Goal: Obtain resource: Download file/media

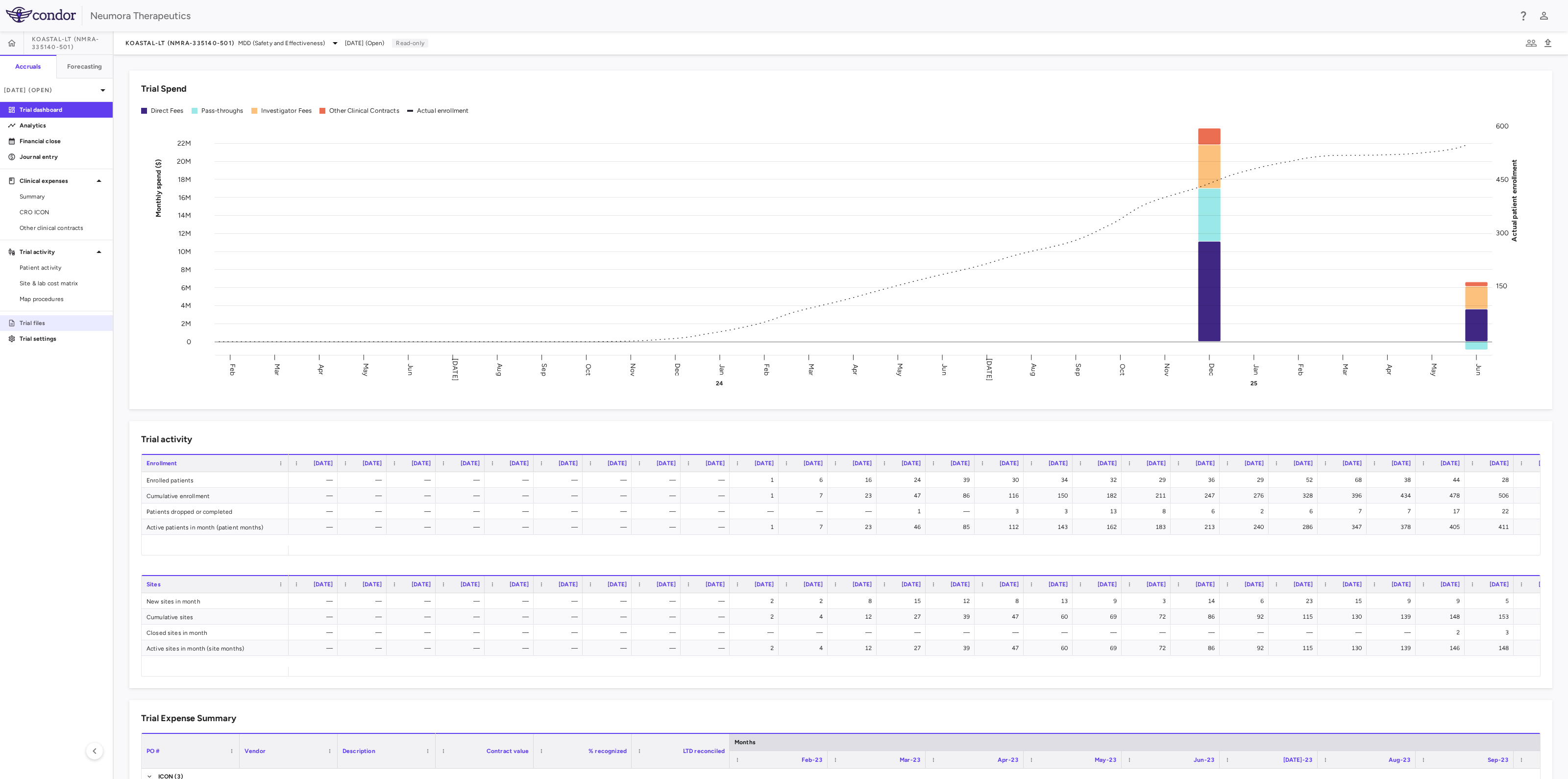
click at [29, 324] on p "Trial files" at bounding box center [62, 323] width 85 height 9
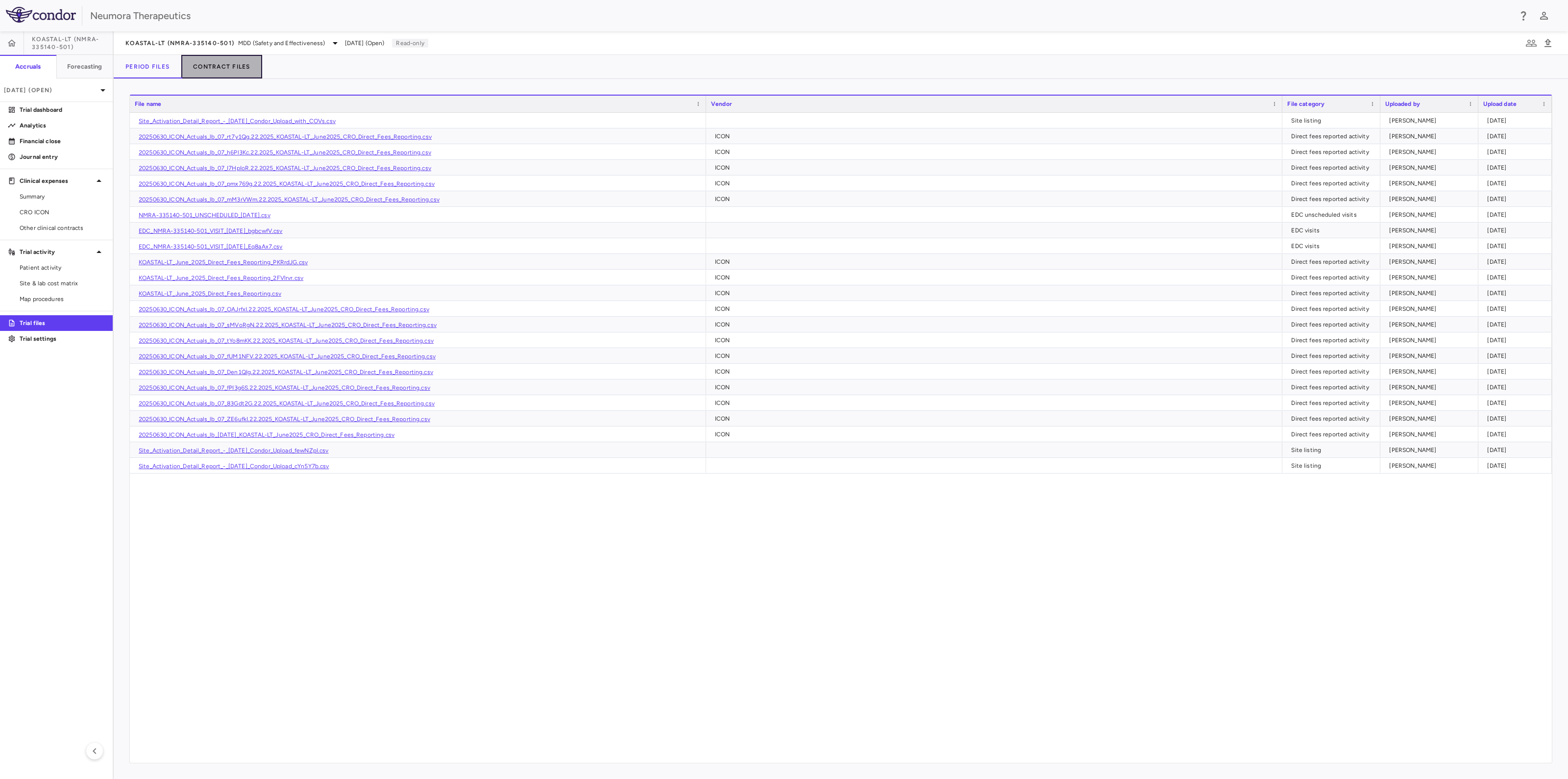
click at [222, 65] on button "Contract Files" at bounding box center [222, 66] width 81 height 24
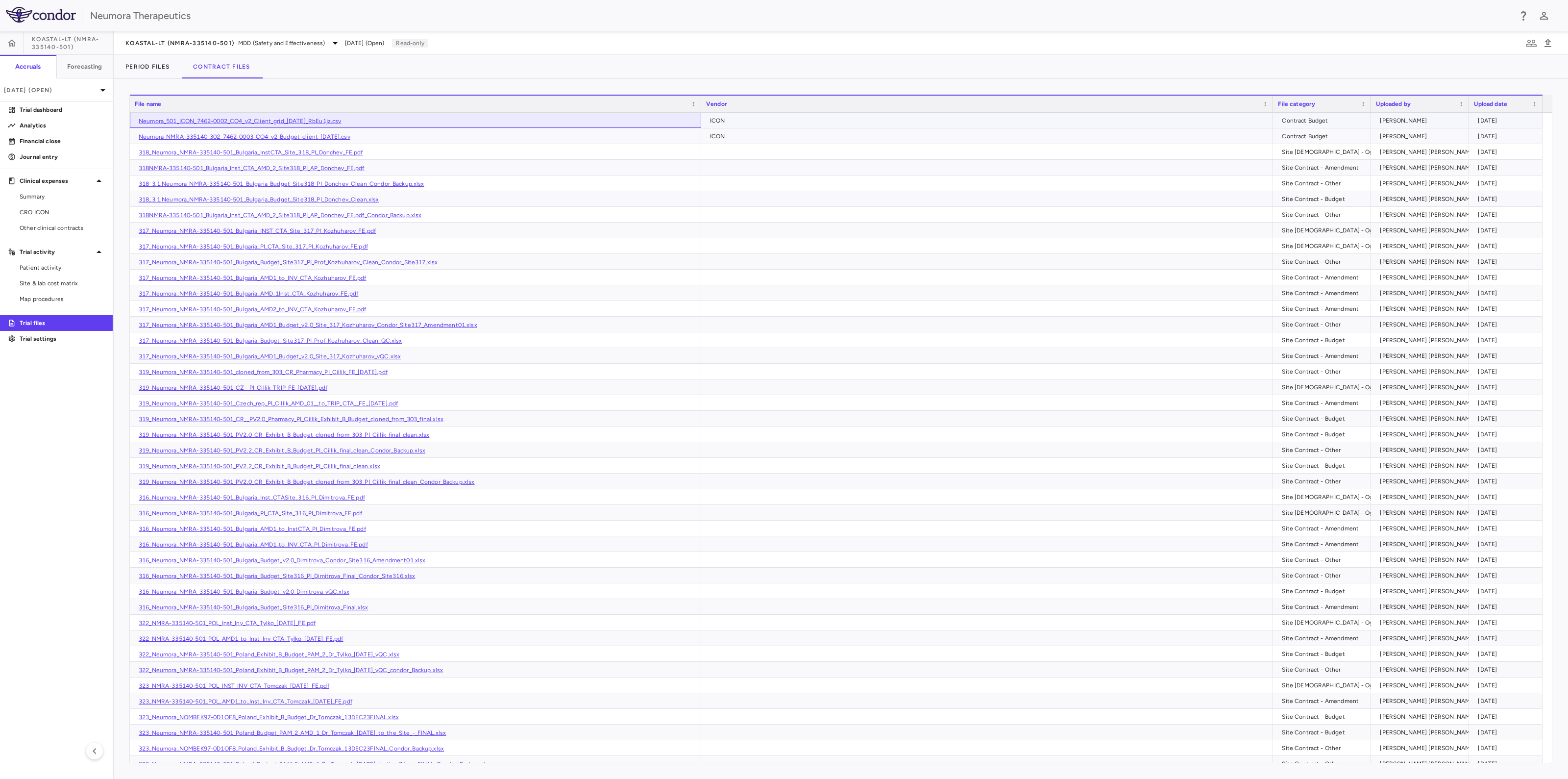
click at [315, 120] on link "Neumora_501_ICON_7462-0002_CO4_v2_Client_grid_[DATE]_RbEu1jz.csv" at bounding box center [240, 121] width 203 height 7
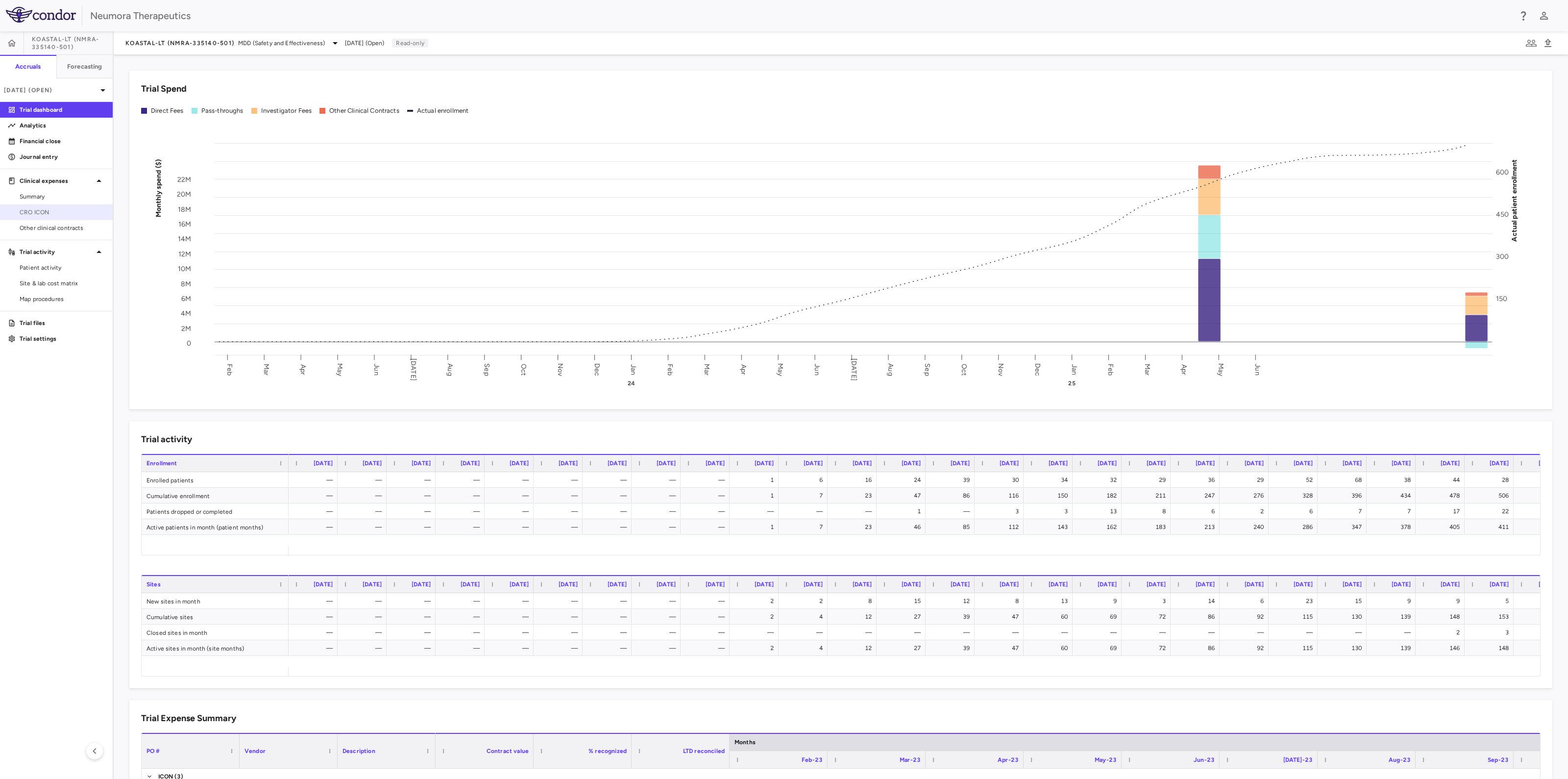
click at [21, 206] on link "CRO ICON" at bounding box center [56, 212] width 113 height 15
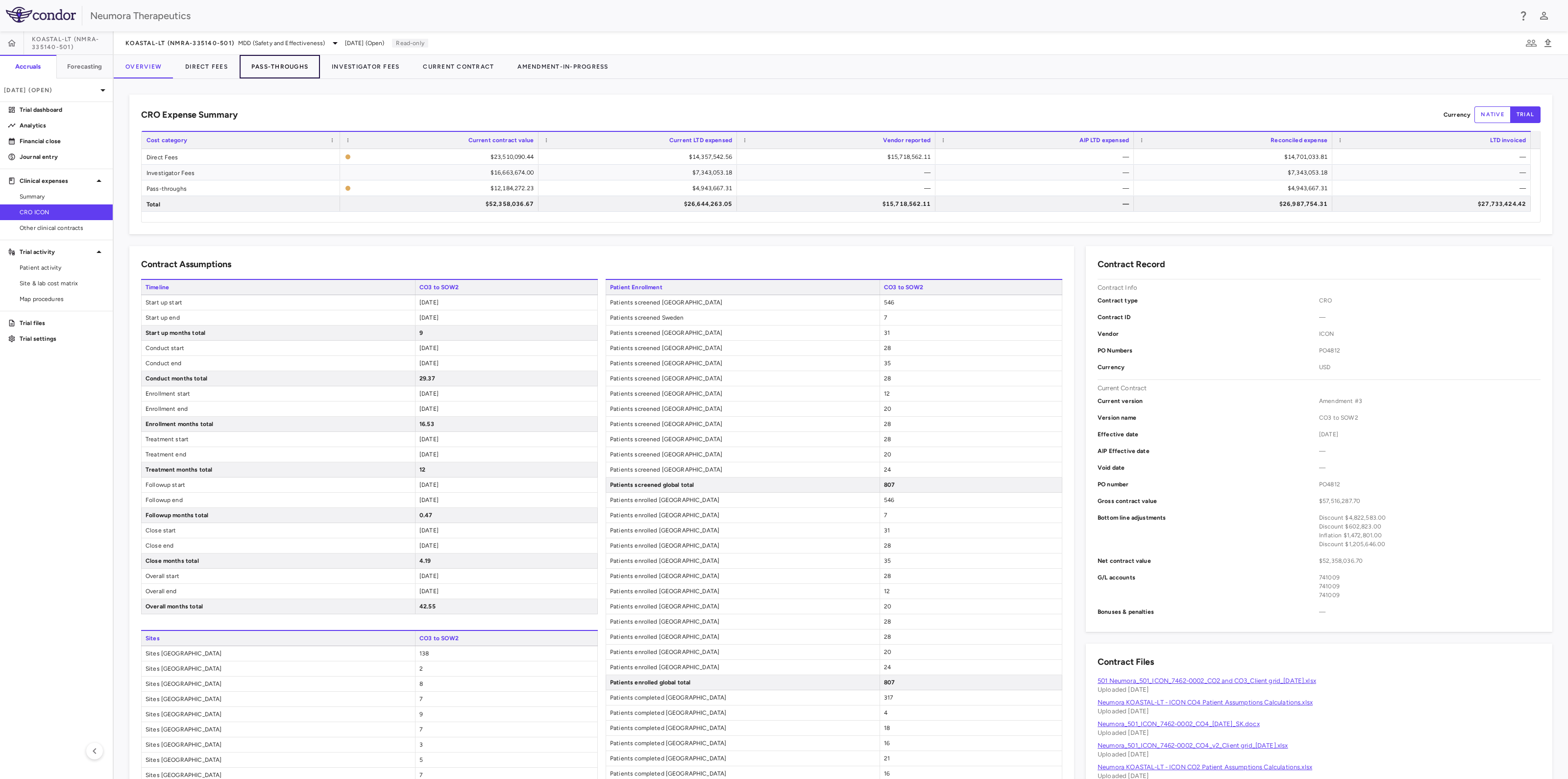
click at [256, 65] on button "Pass-Throughs" at bounding box center [280, 66] width 80 height 24
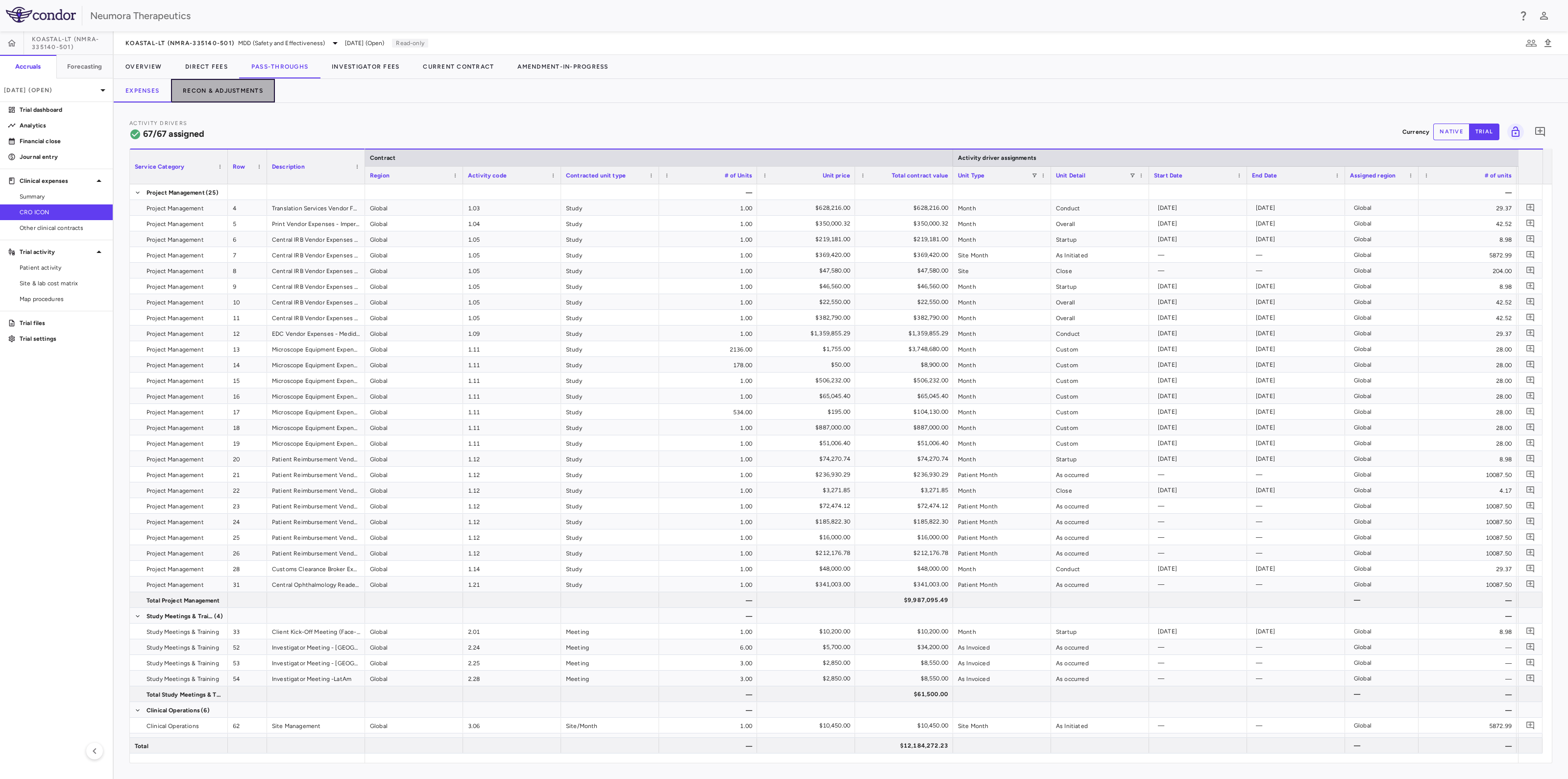
click at [220, 92] on button "Recon & Adjustments" at bounding box center [223, 91] width 104 height 24
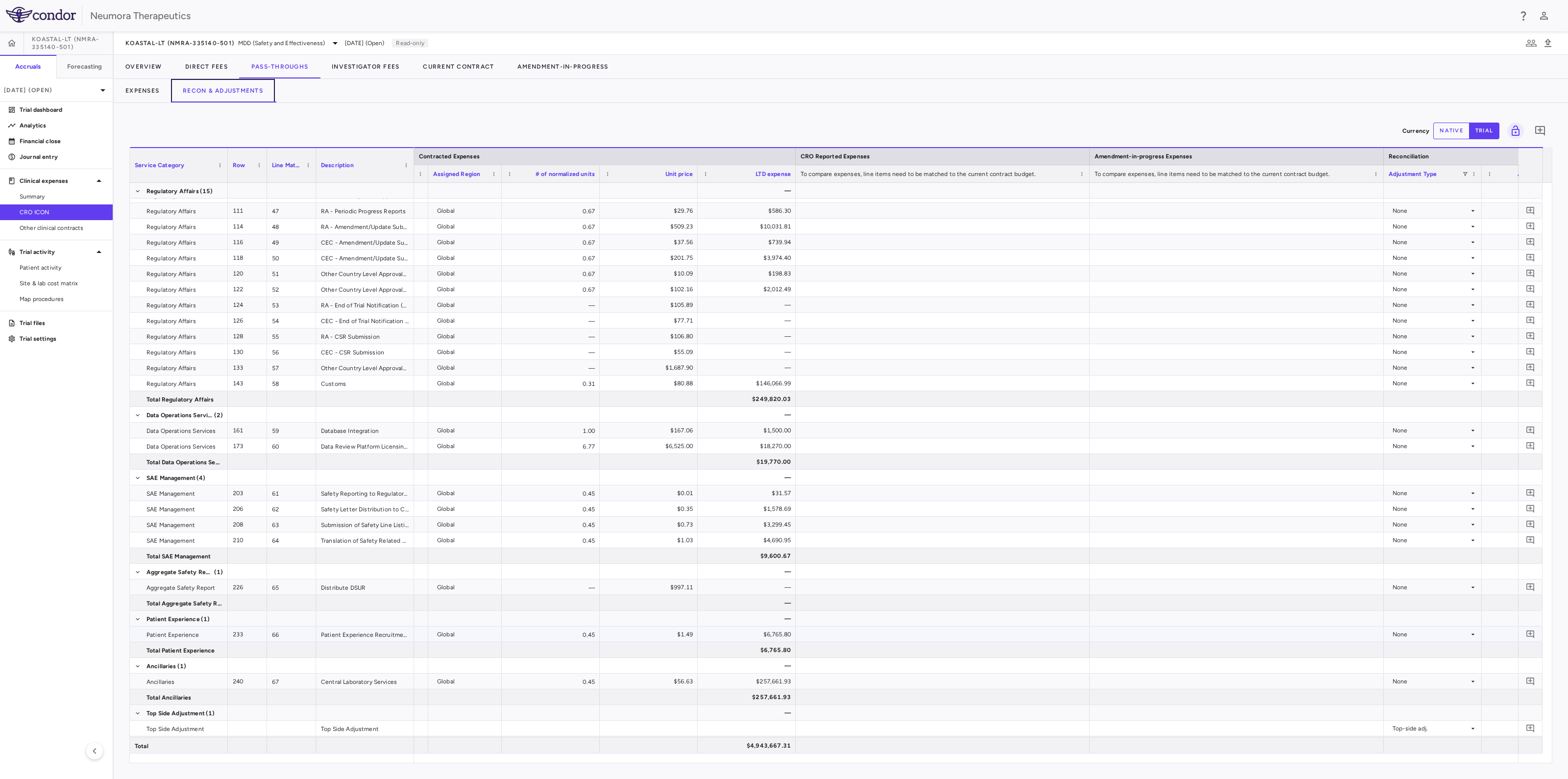
scroll to position [856, 0]
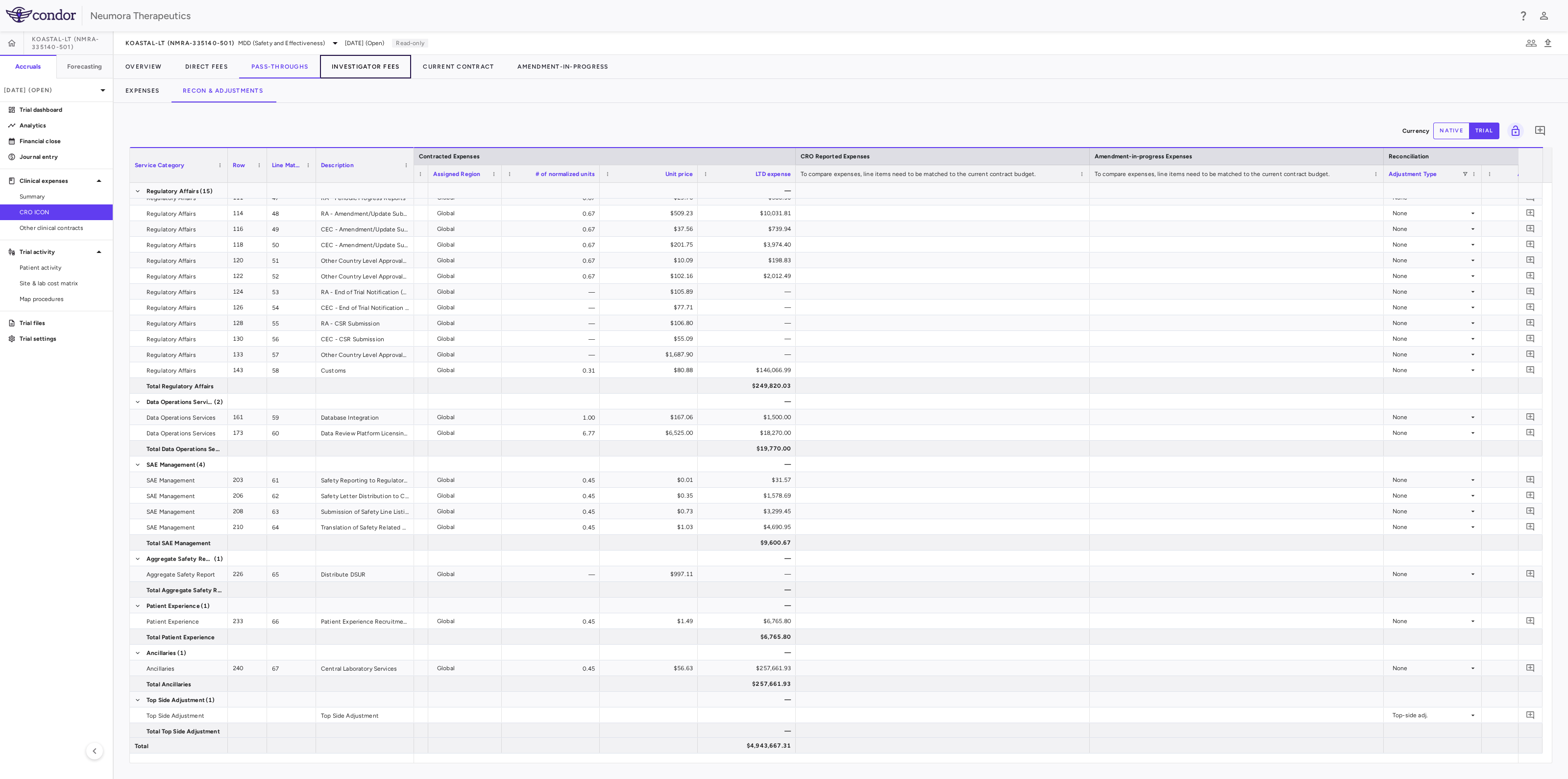
click at [363, 65] on button "Investigator Fees" at bounding box center [366, 66] width 91 height 24
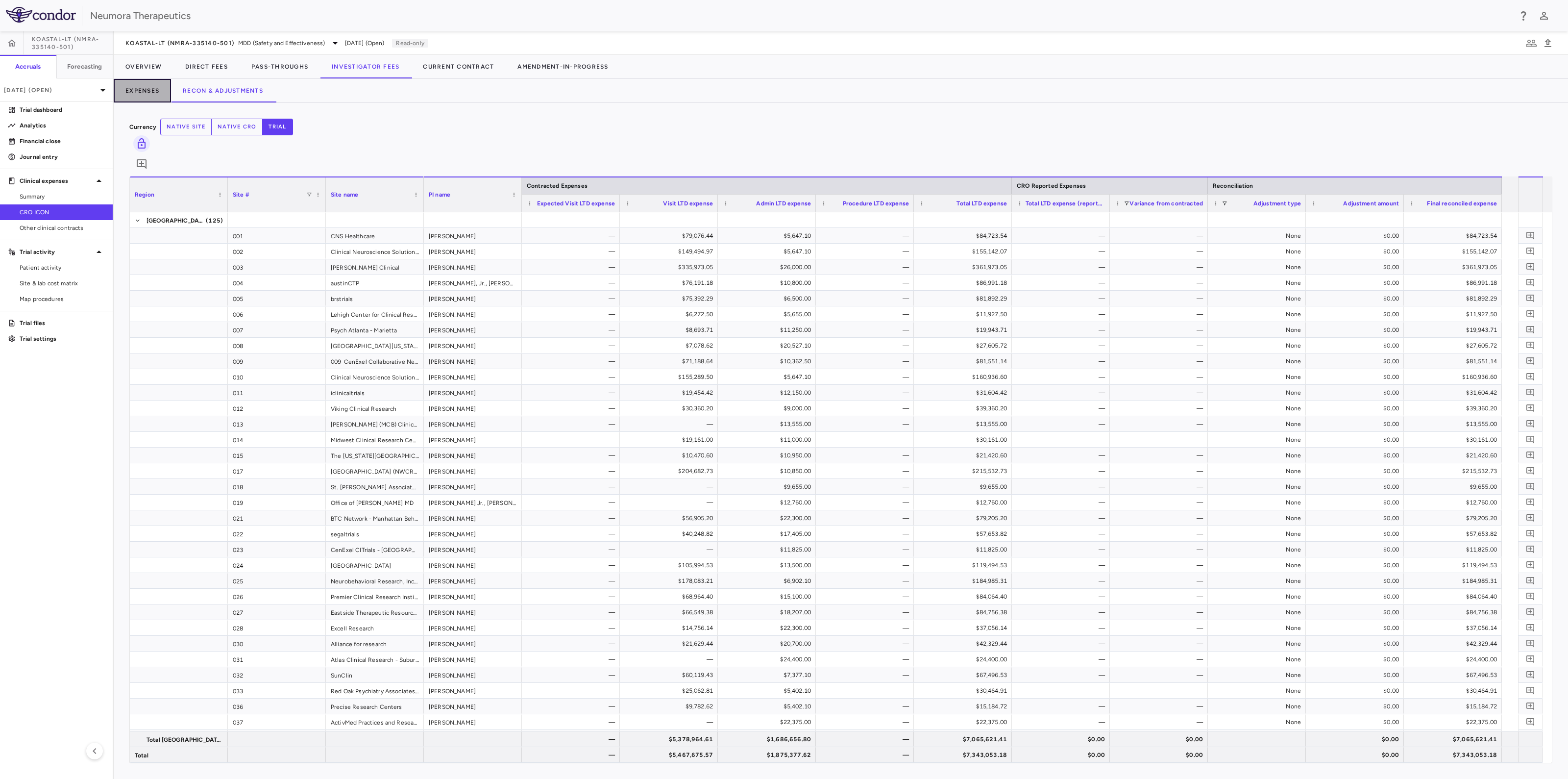
click at [128, 88] on button "Expenses" at bounding box center [142, 91] width 57 height 24
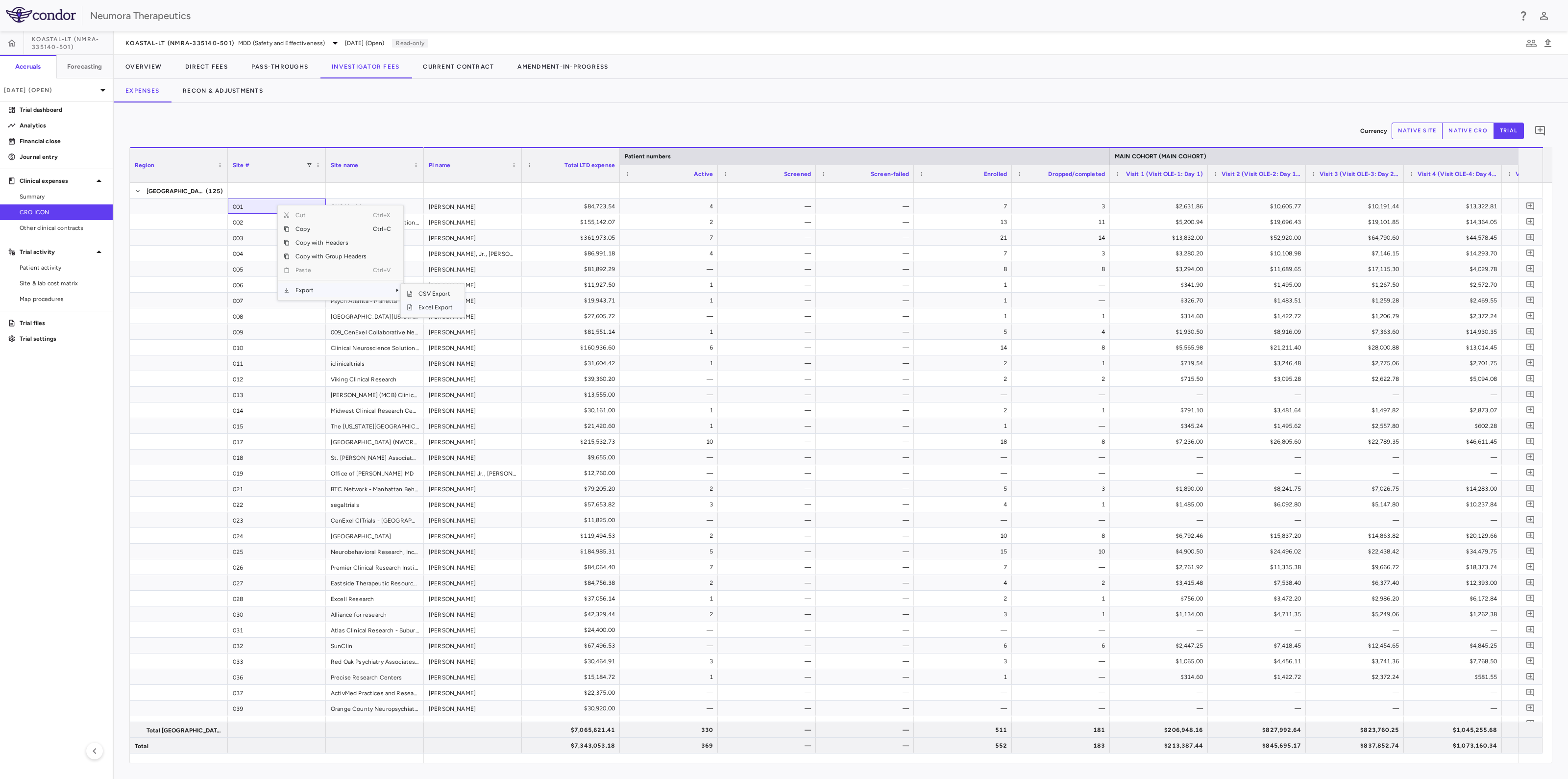
click at [421, 308] on span "Excel Export" at bounding box center [436, 307] width 46 height 14
drag, startPoint x: 60, startPoint y: 270, endPoint x: 100, endPoint y: 239, distance: 50.6
click at [61, 271] on span "Patient activity" at bounding box center [62, 267] width 85 height 9
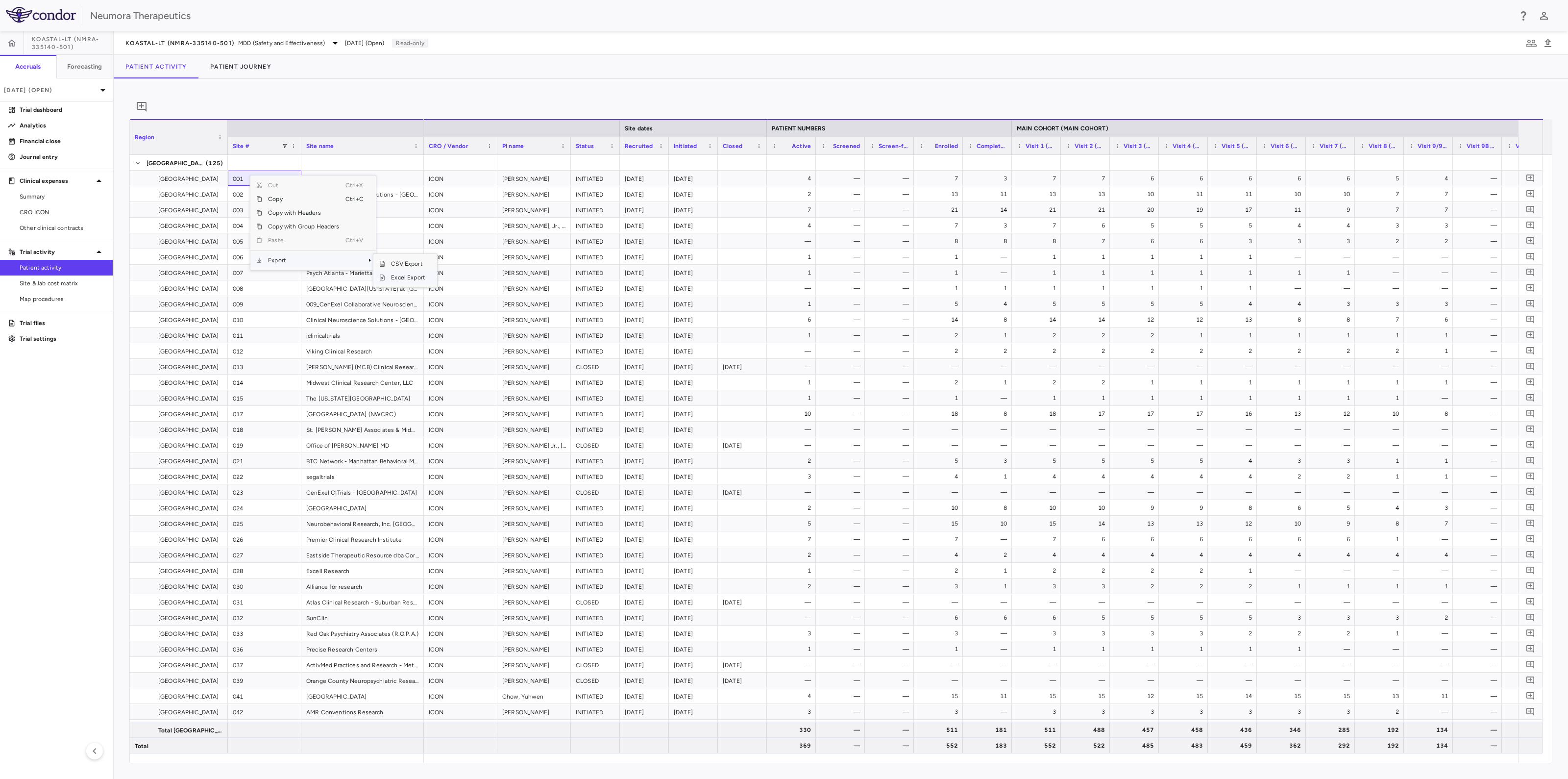
click at [416, 284] on span "Excel Export" at bounding box center [408, 277] width 46 height 14
drag, startPoint x: 41, startPoint y: 207, endPoint x: 46, endPoint y: 204, distance: 5.8
click at [40, 207] on link "CRO ICON" at bounding box center [56, 212] width 113 height 15
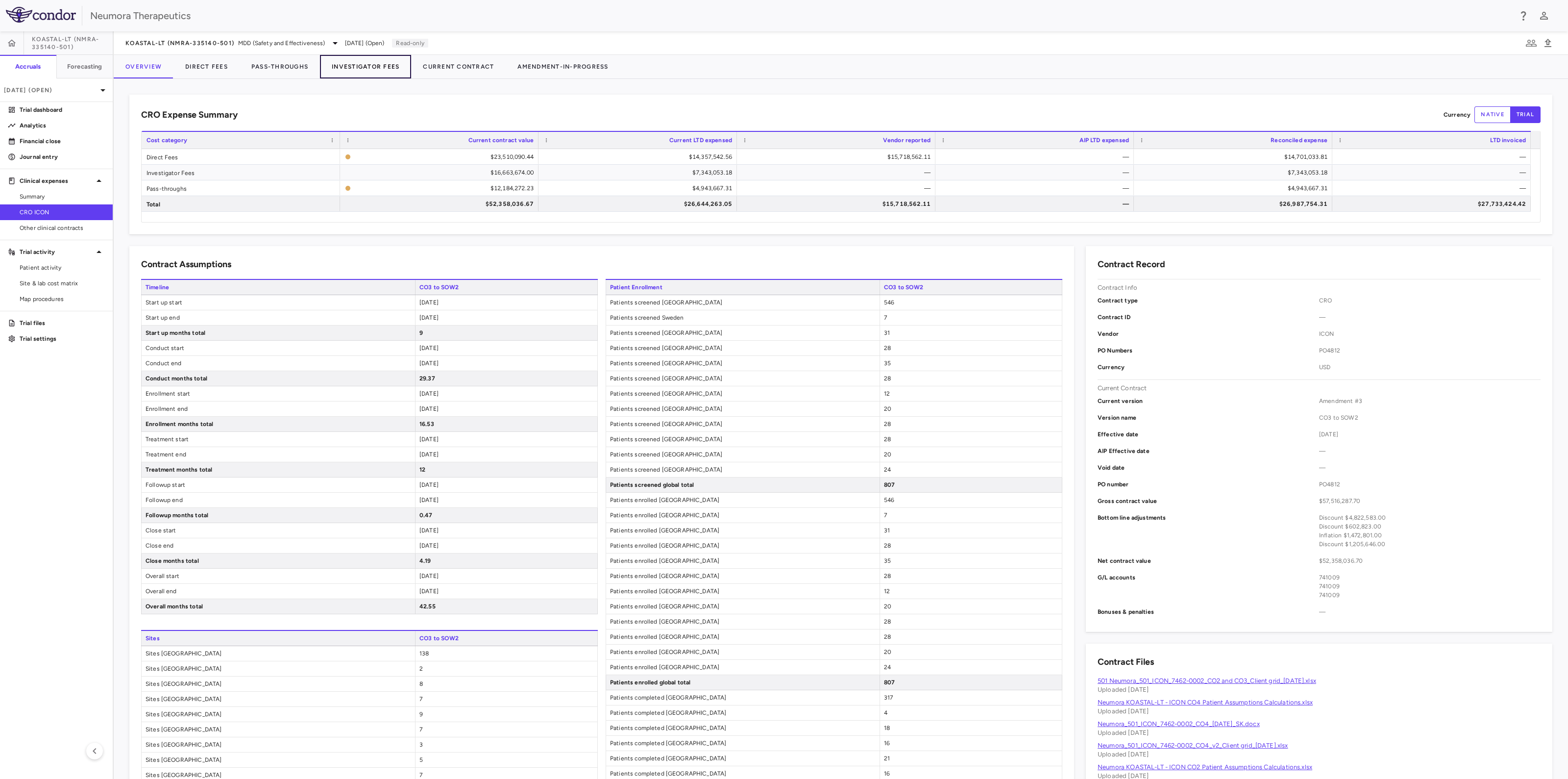
click at [367, 65] on button "Investigator Fees" at bounding box center [366, 66] width 91 height 24
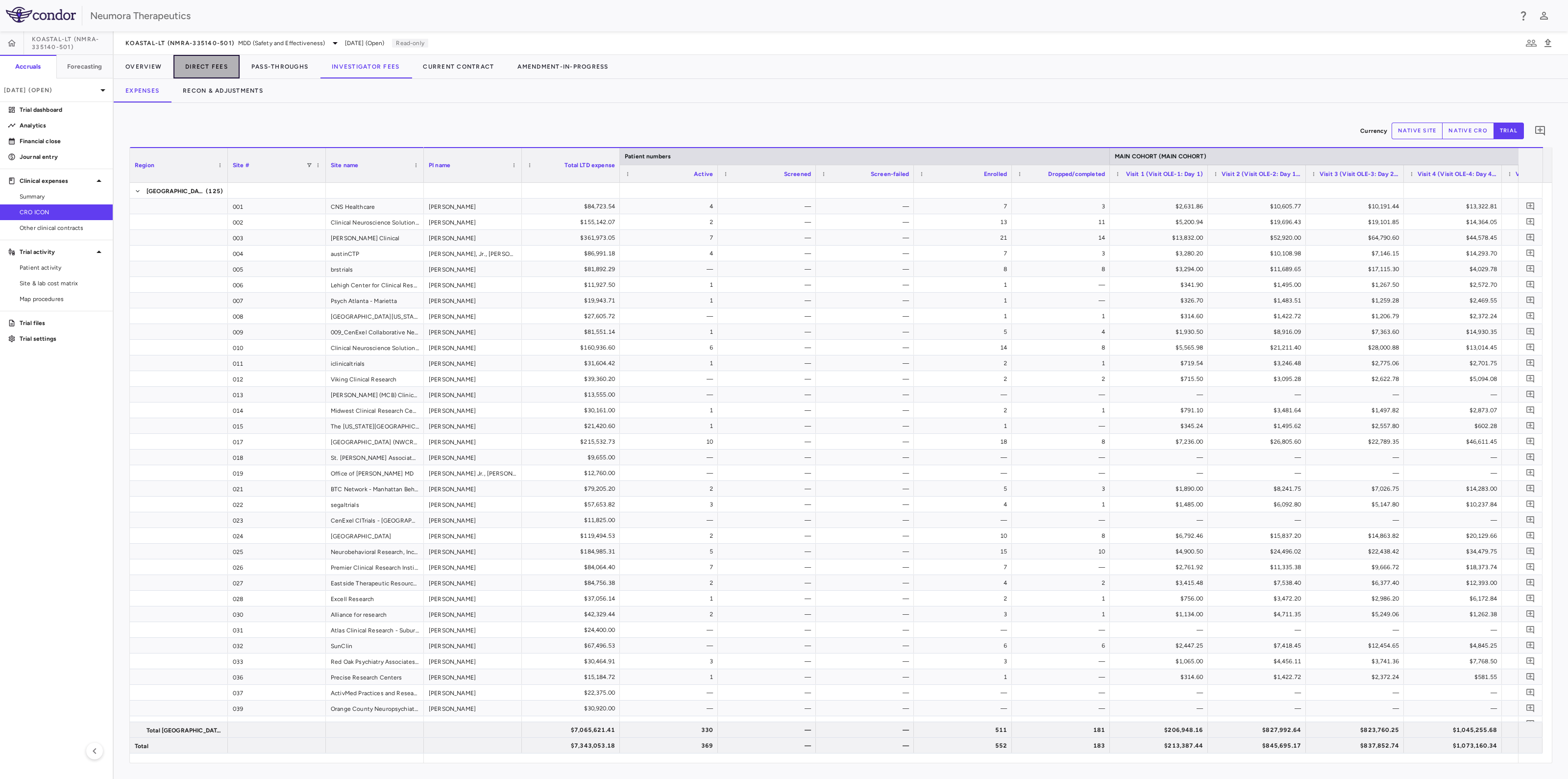
drag, startPoint x: 213, startPoint y: 68, endPoint x: 220, endPoint y: 74, distance: 9.2
click at [212, 68] on button "Direct Fees" at bounding box center [206, 66] width 66 height 24
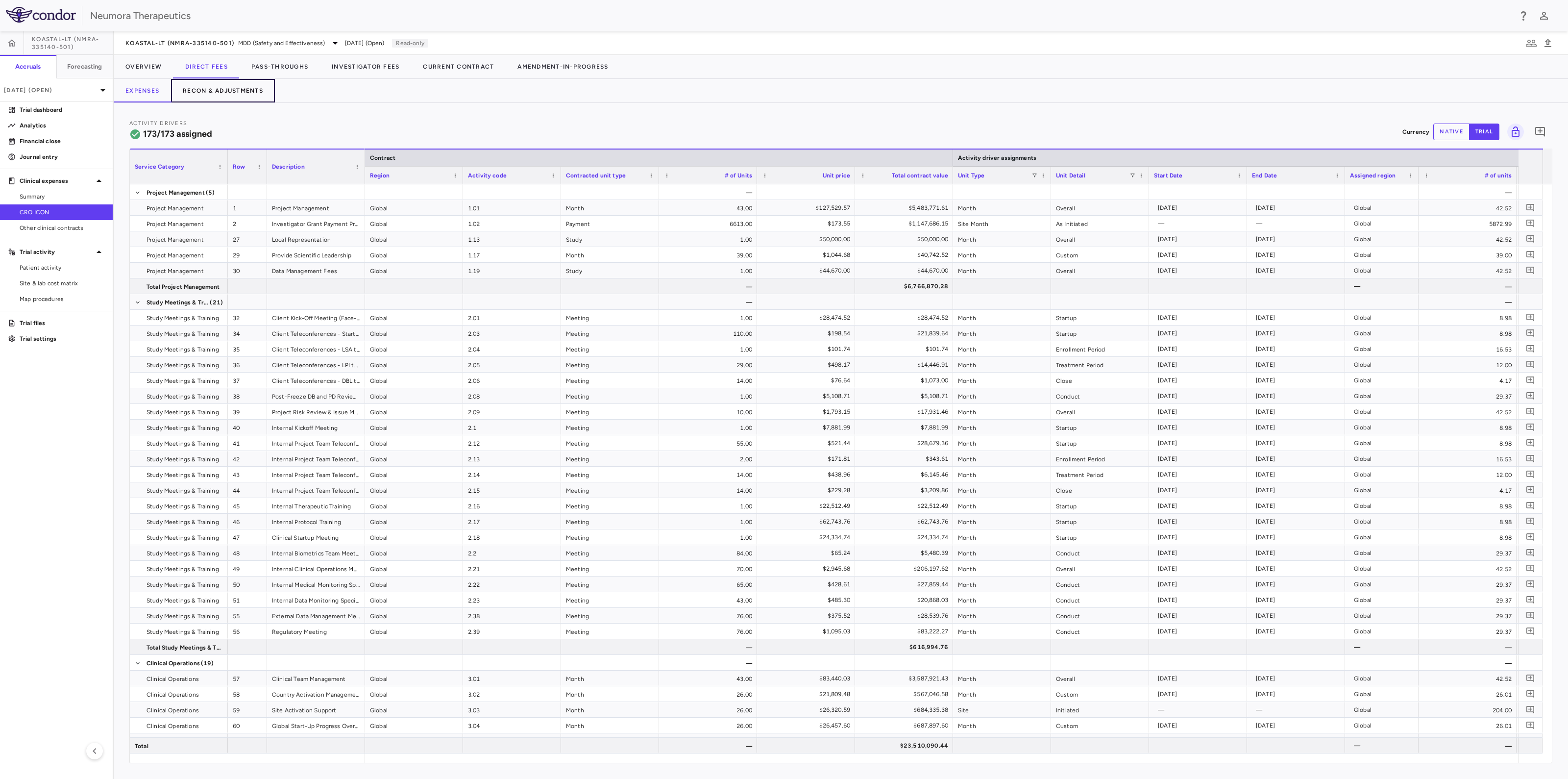
click at [228, 88] on button "Recon & Adjustments" at bounding box center [223, 91] width 104 height 24
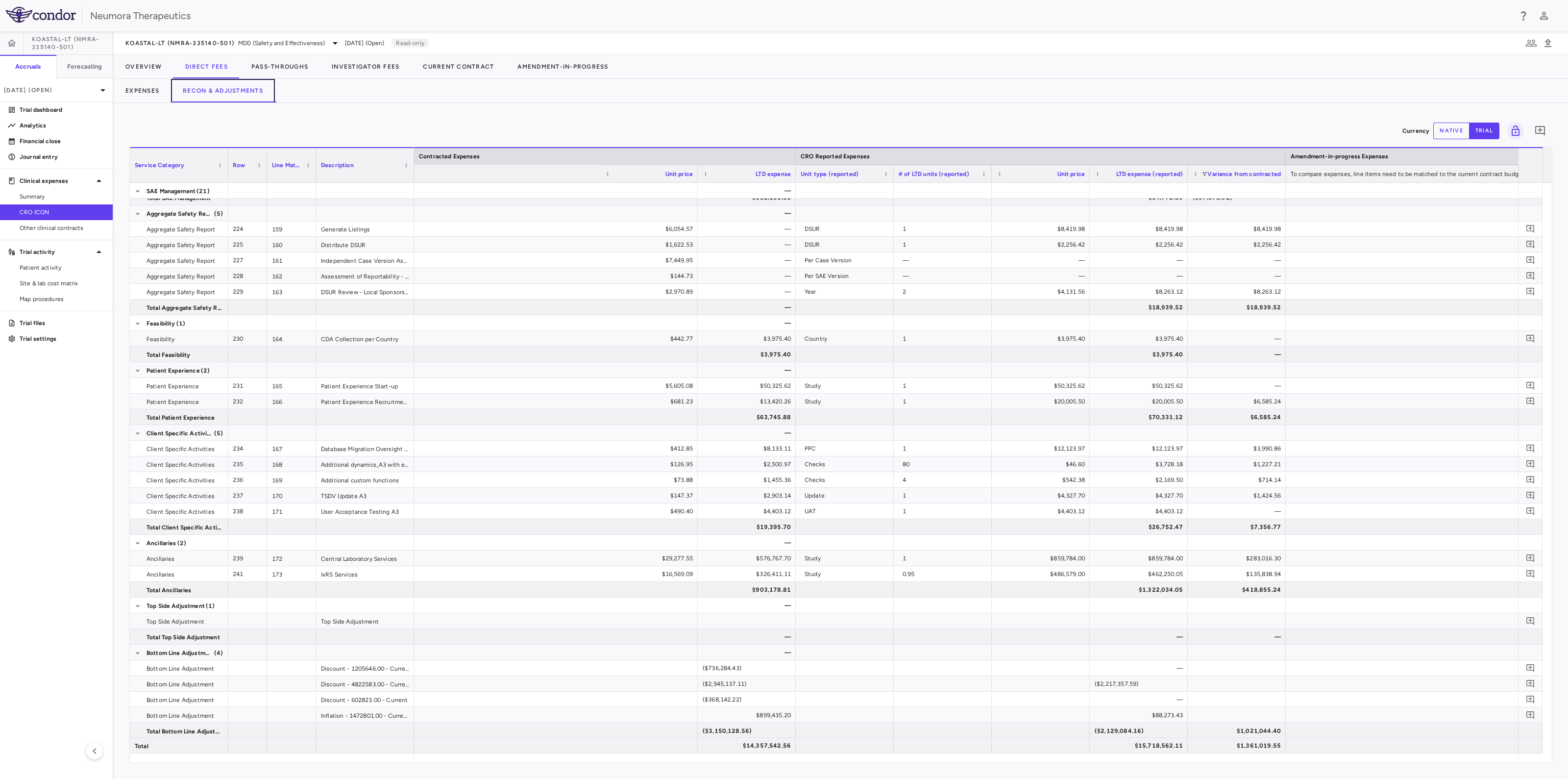
scroll to position [0, 1321]
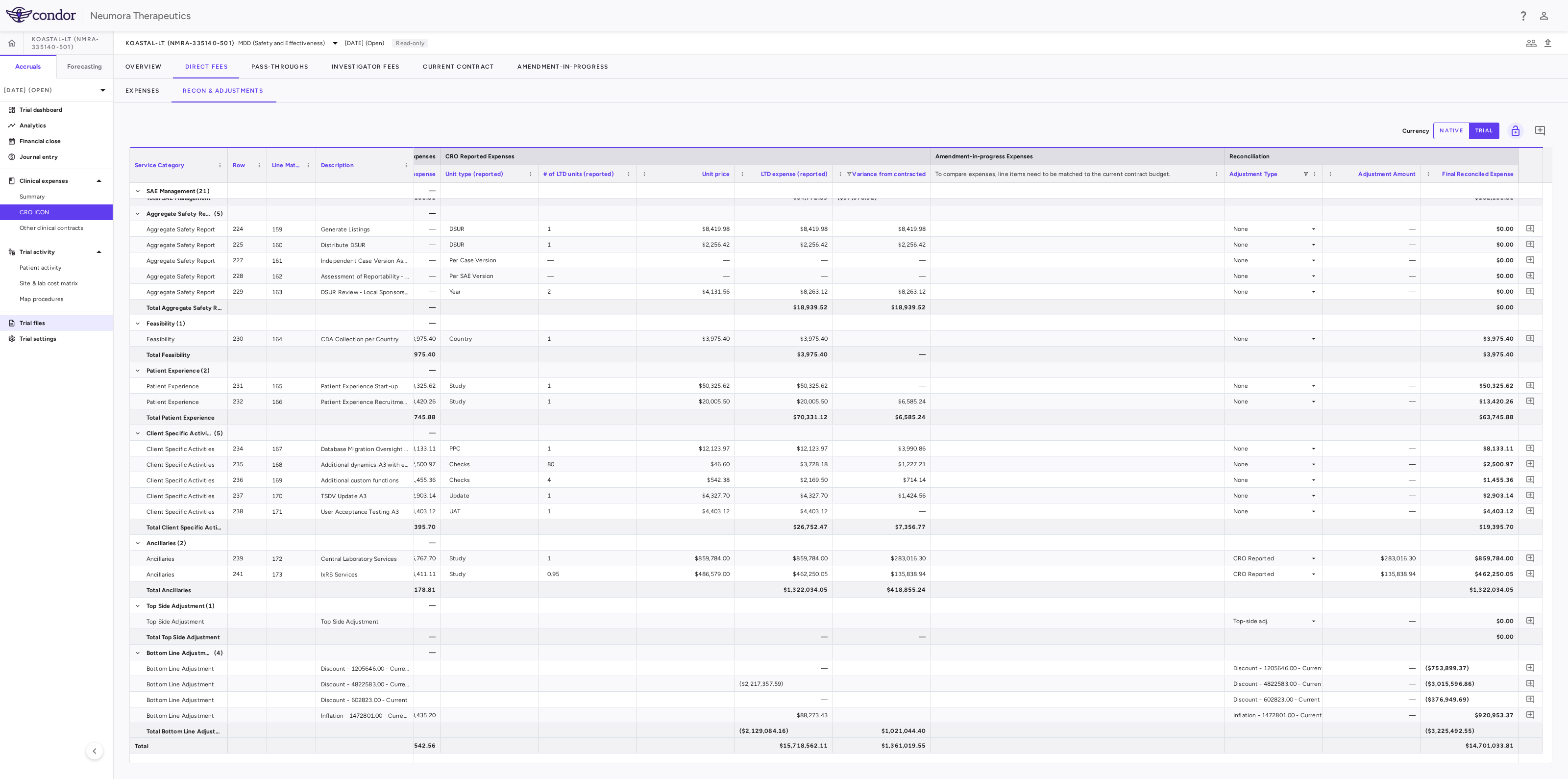
click at [43, 320] on p "Trial files" at bounding box center [62, 323] width 85 height 9
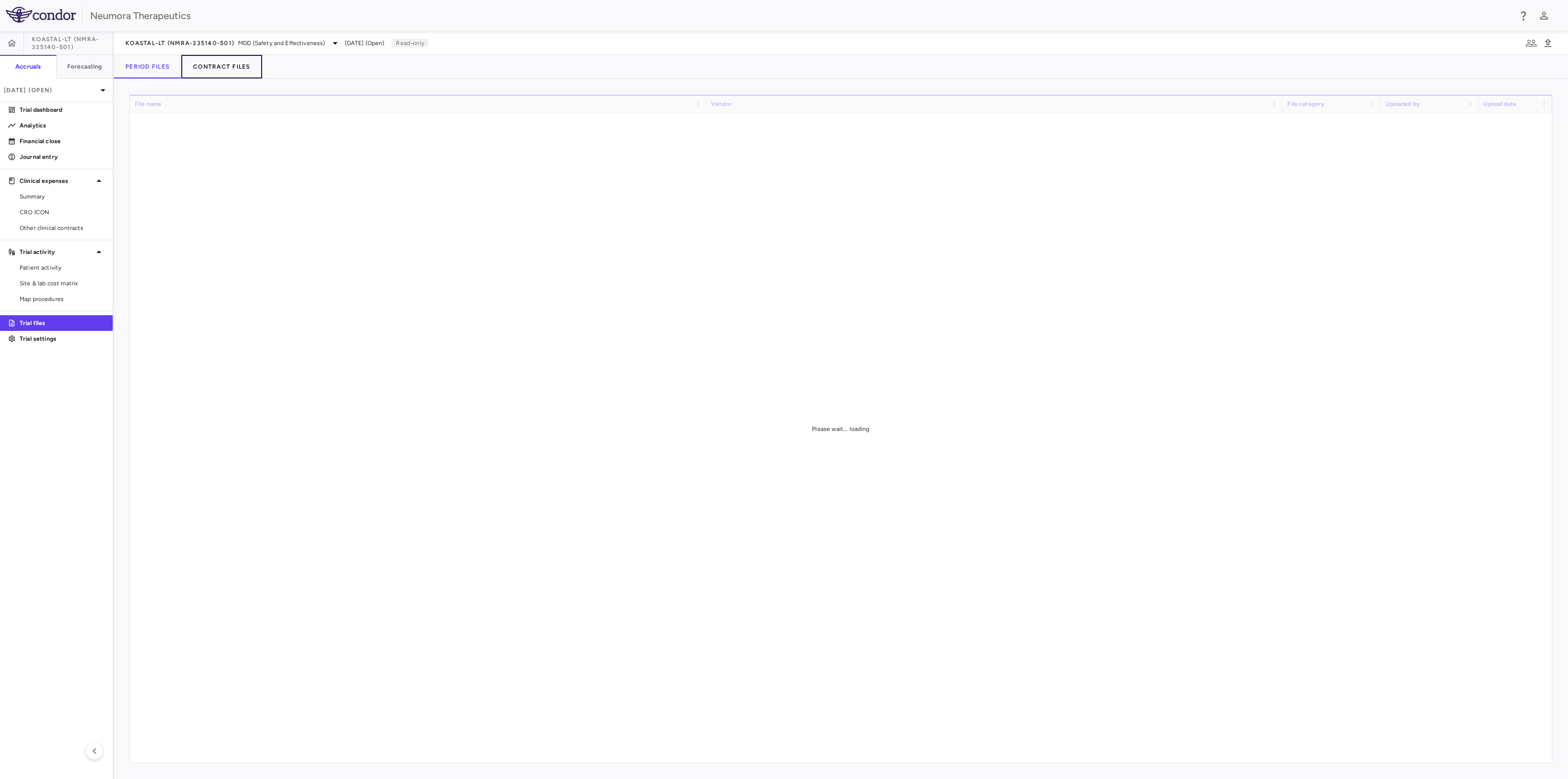
click at [224, 62] on button "Contract Files" at bounding box center [222, 66] width 81 height 24
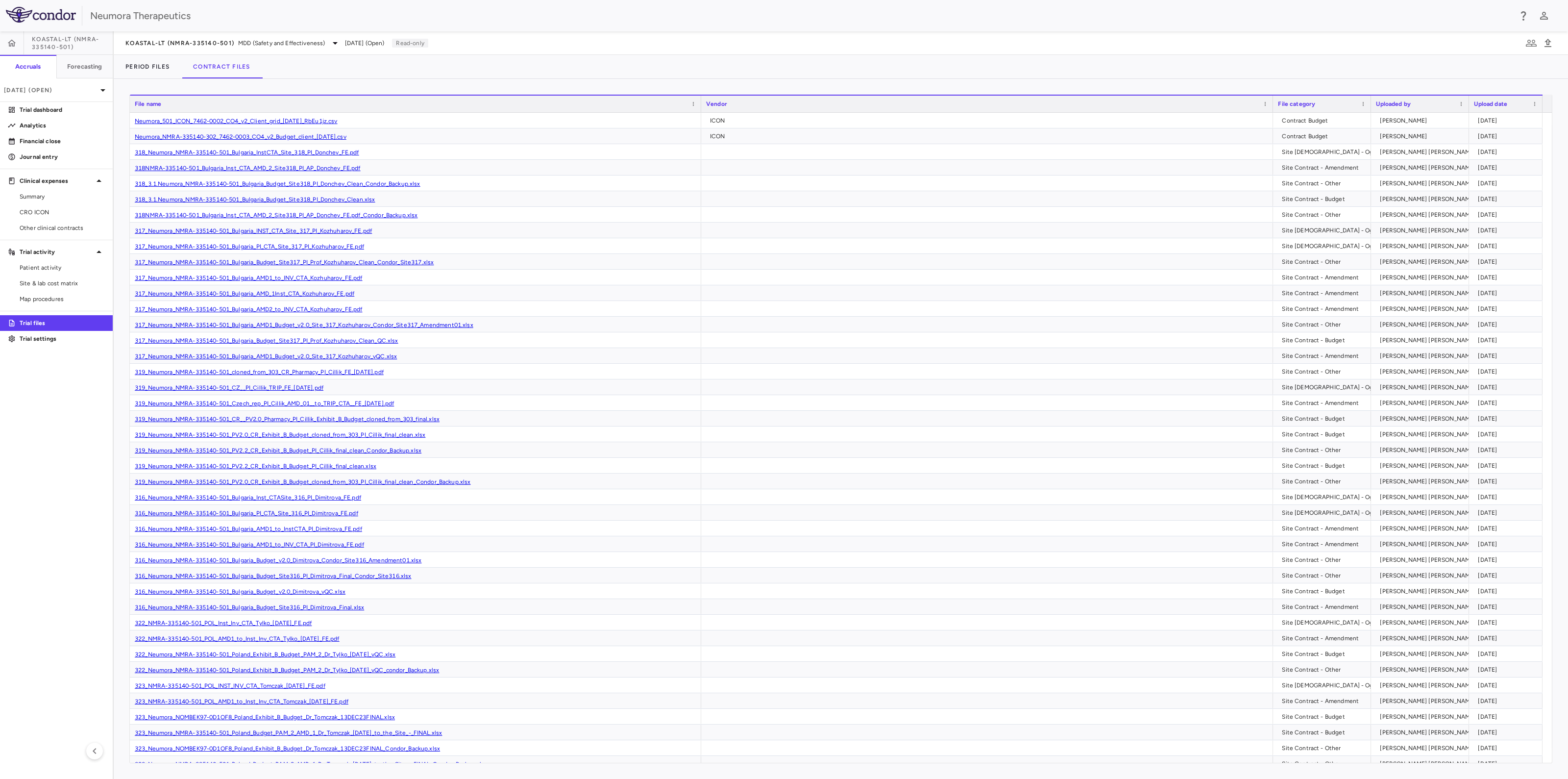
click at [175, 101] on div "File name" at bounding box center [411, 104] width 553 height 12
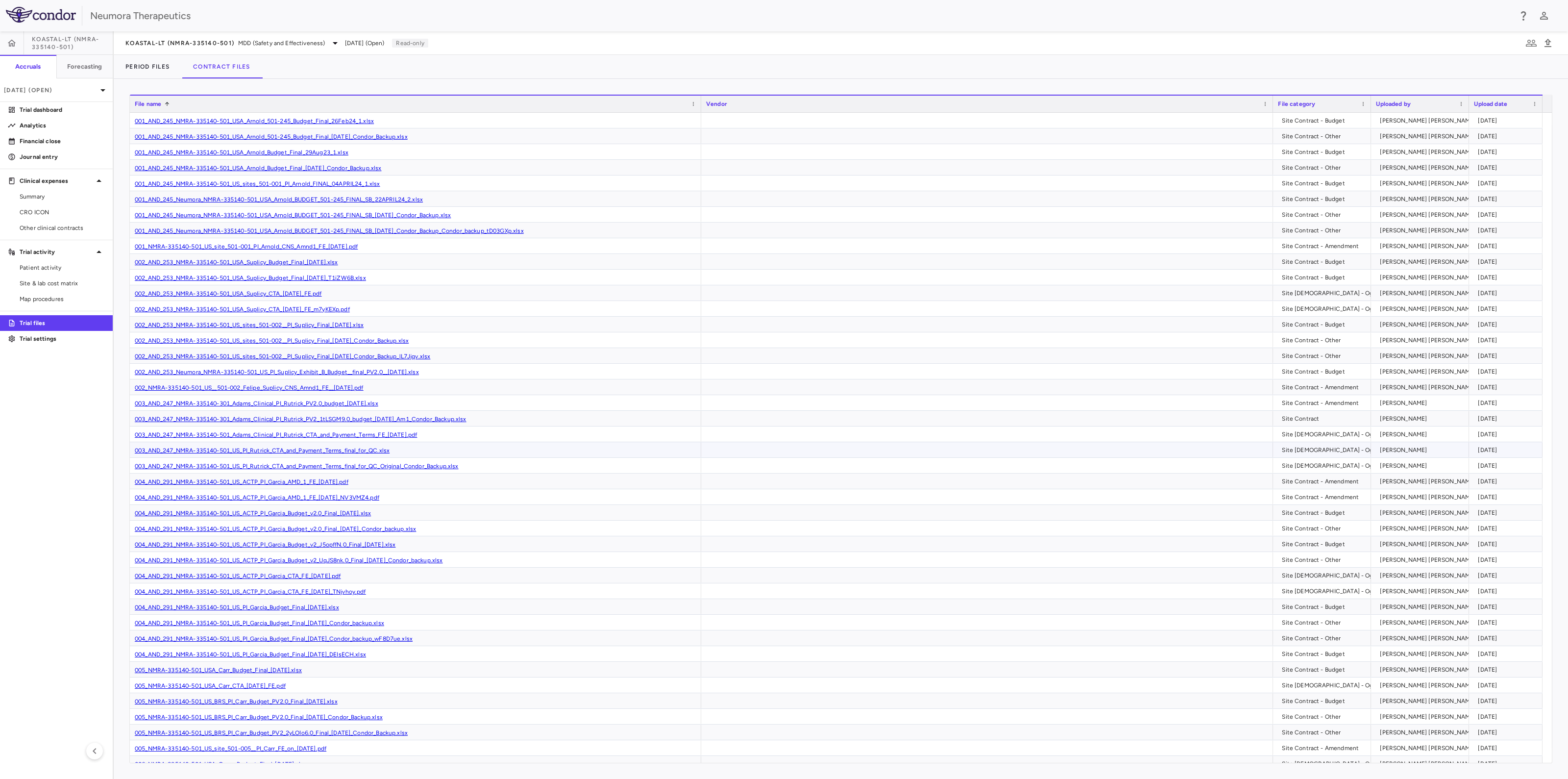
click at [335, 447] on link "003_AND_247_NMRA-335140-501_US_PI_Rutrick_CTA_and_Payment_Terms_final_for_QC.xl…" at bounding box center [262, 450] width 255 height 7
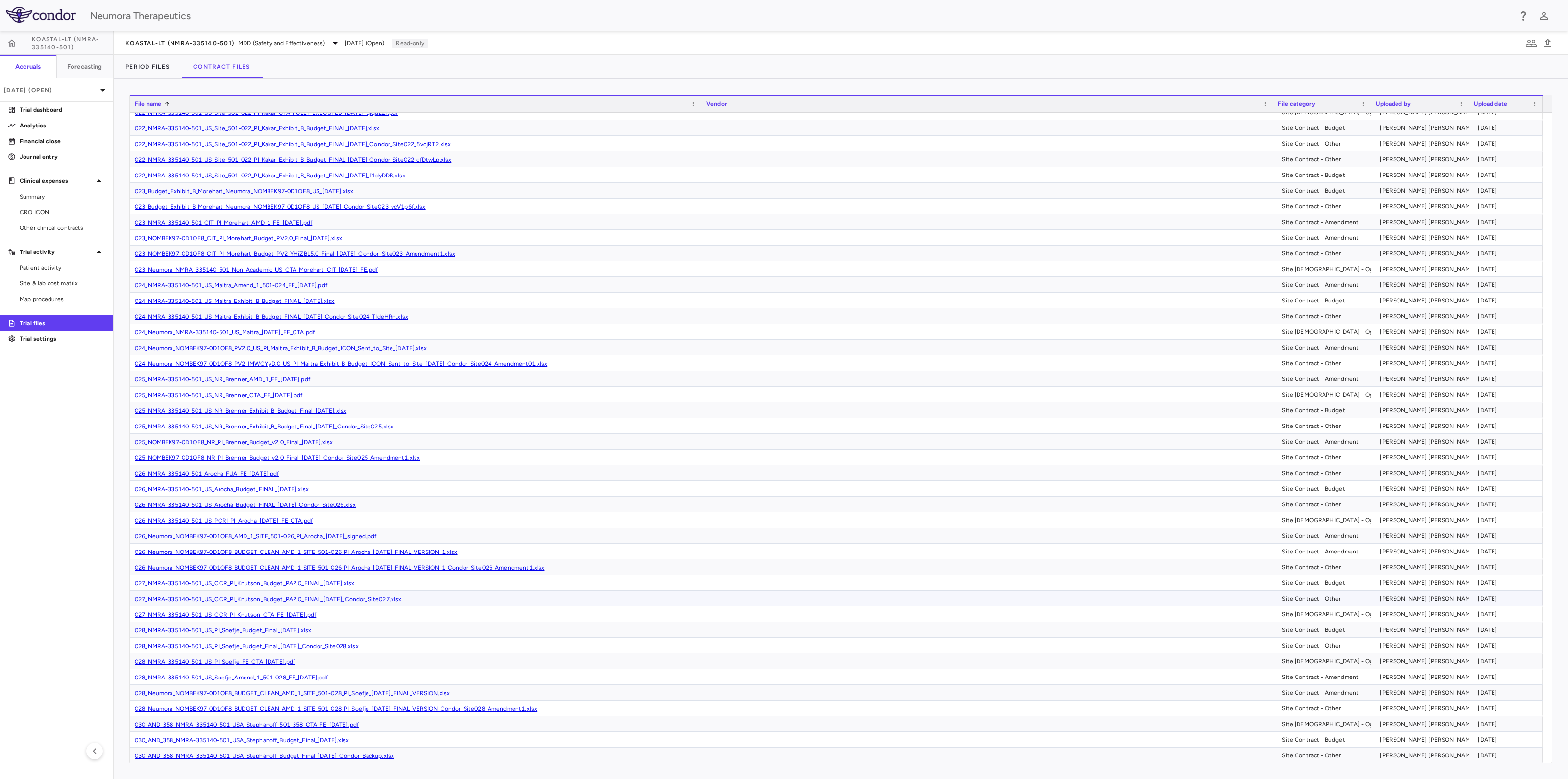
scroll to position [2377, 0]
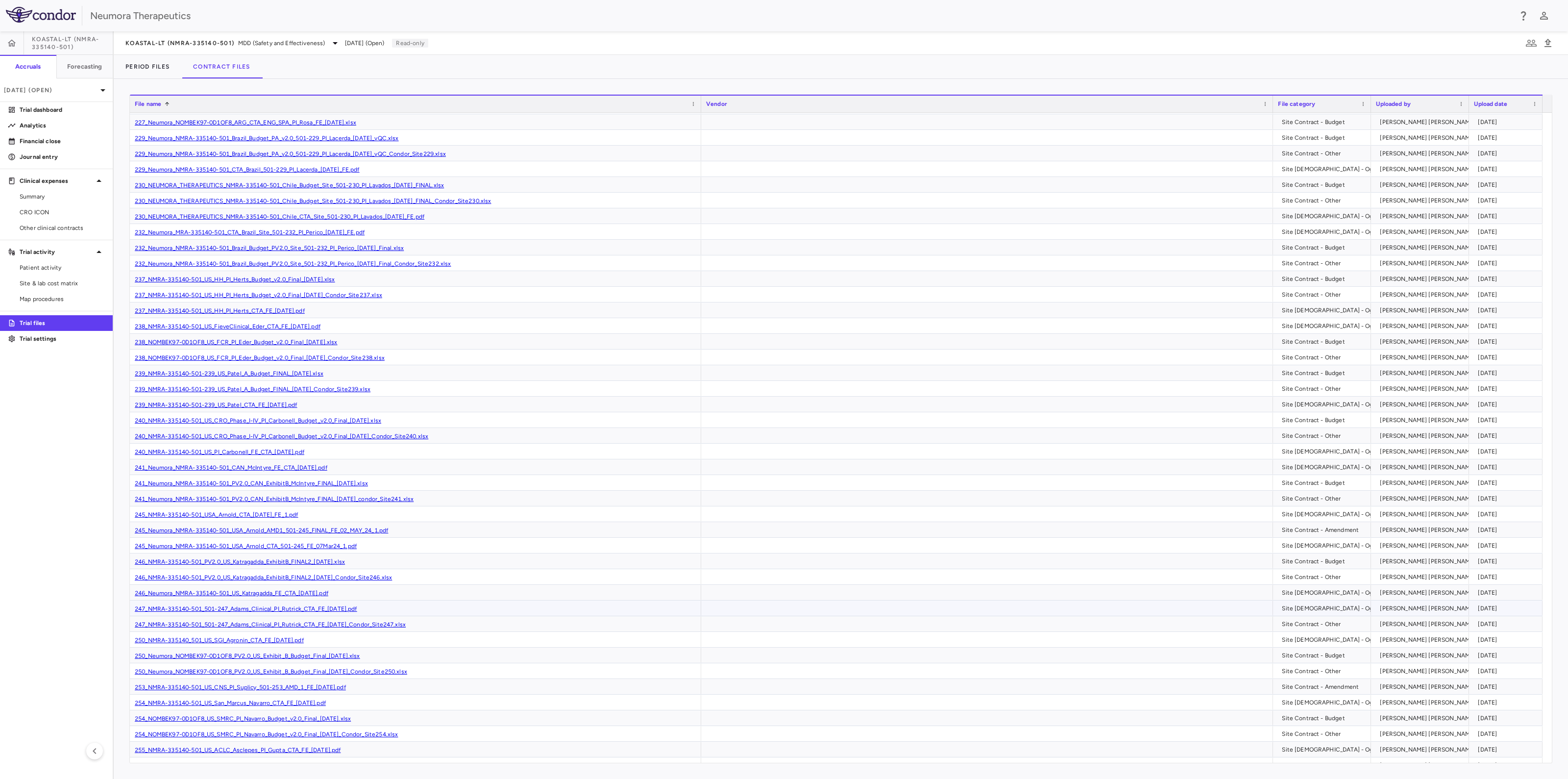
click at [309, 608] on link "247_NMRA-335140-501_501-247_Adams_Clinical_PI_Rutrick_CTA_FE_[DATE].pdf" at bounding box center [245, 608] width 222 height 7
click at [299, 621] on link "247_NMRA-335140-501_501-247_Adams_Clinical_PI_Rutrick_CTA_FE_[DATE]_Condor_Site…" at bounding box center [270, 624] width 271 height 7
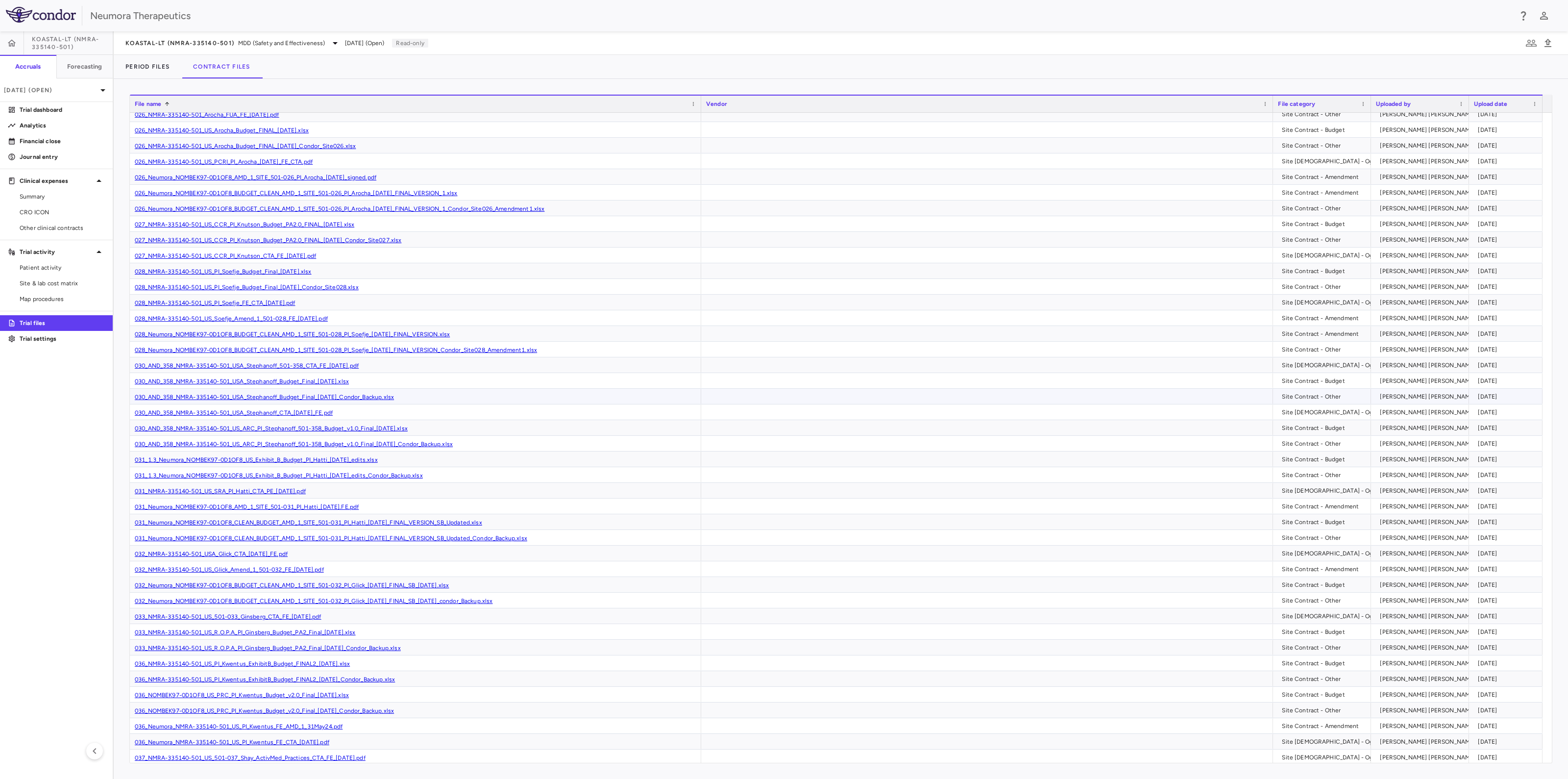
scroll to position [2488, 0]
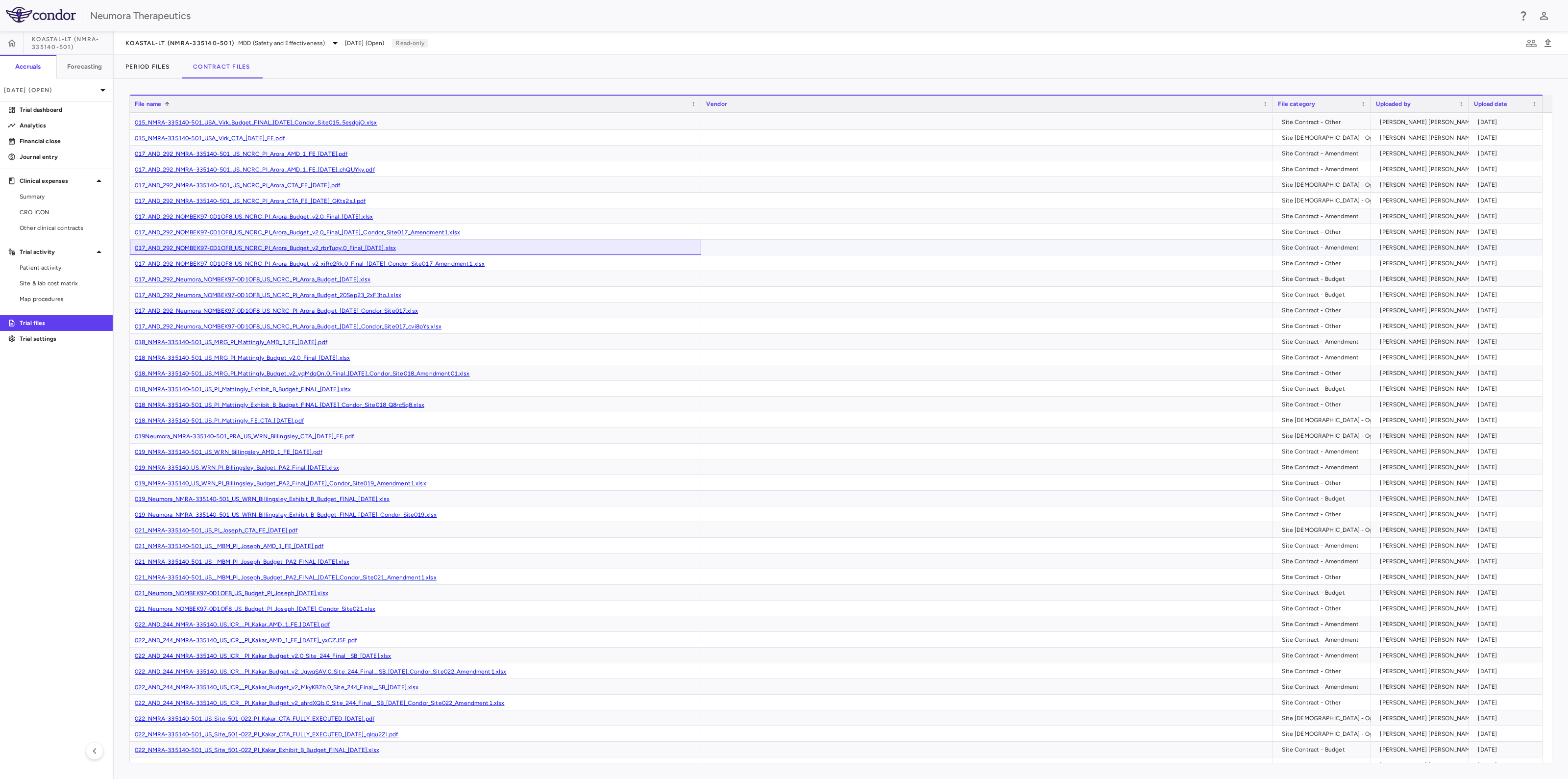
click at [323, 245] on link "017_AND_292_NOMBEK97-0D1OF8_US_NCRC_PI_Arora_Budget_v2_rbrTuqy.0_Final_[DATE].x…" at bounding box center [265, 248] width 261 height 7
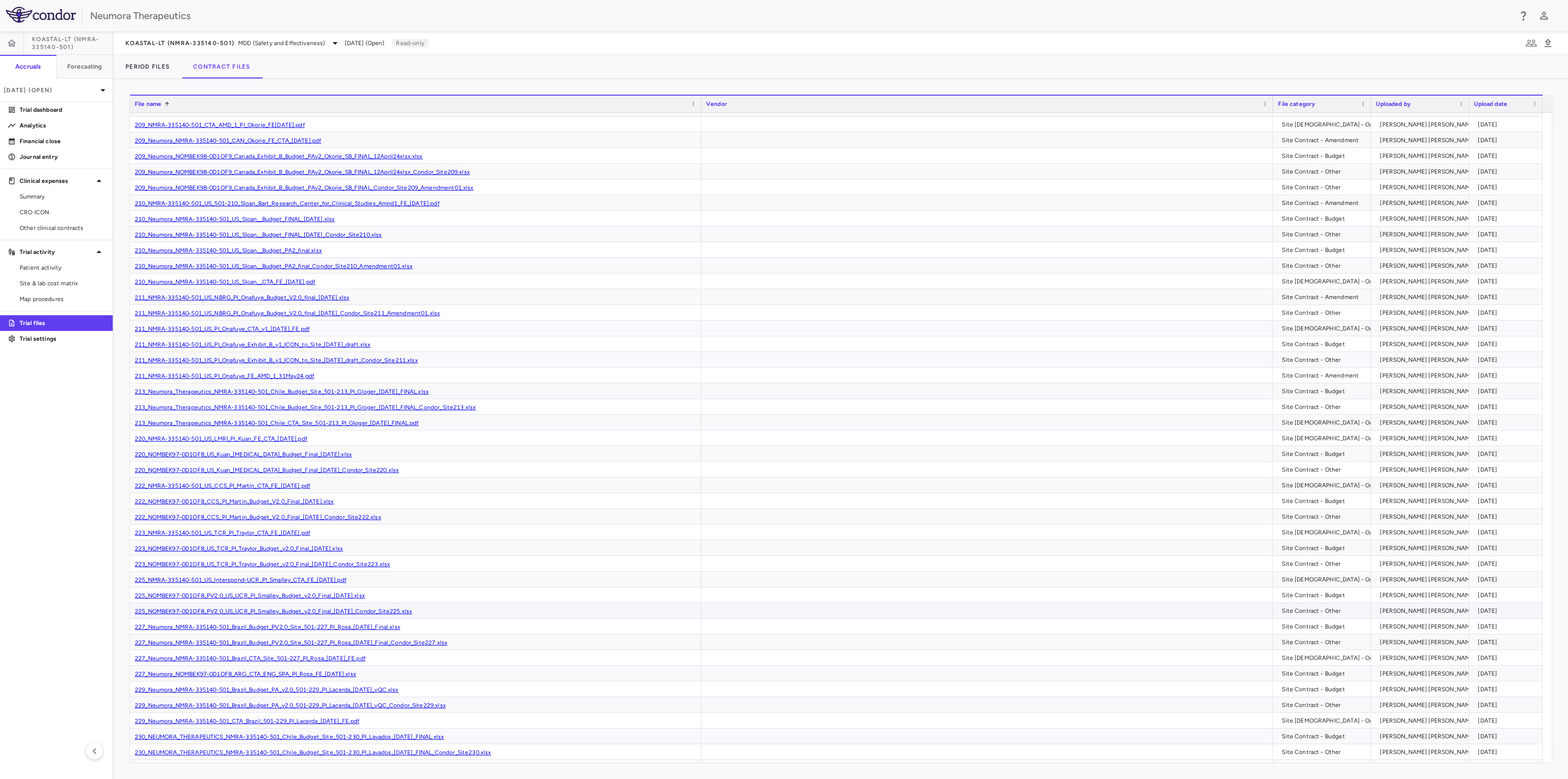
scroll to position [5568, 0]
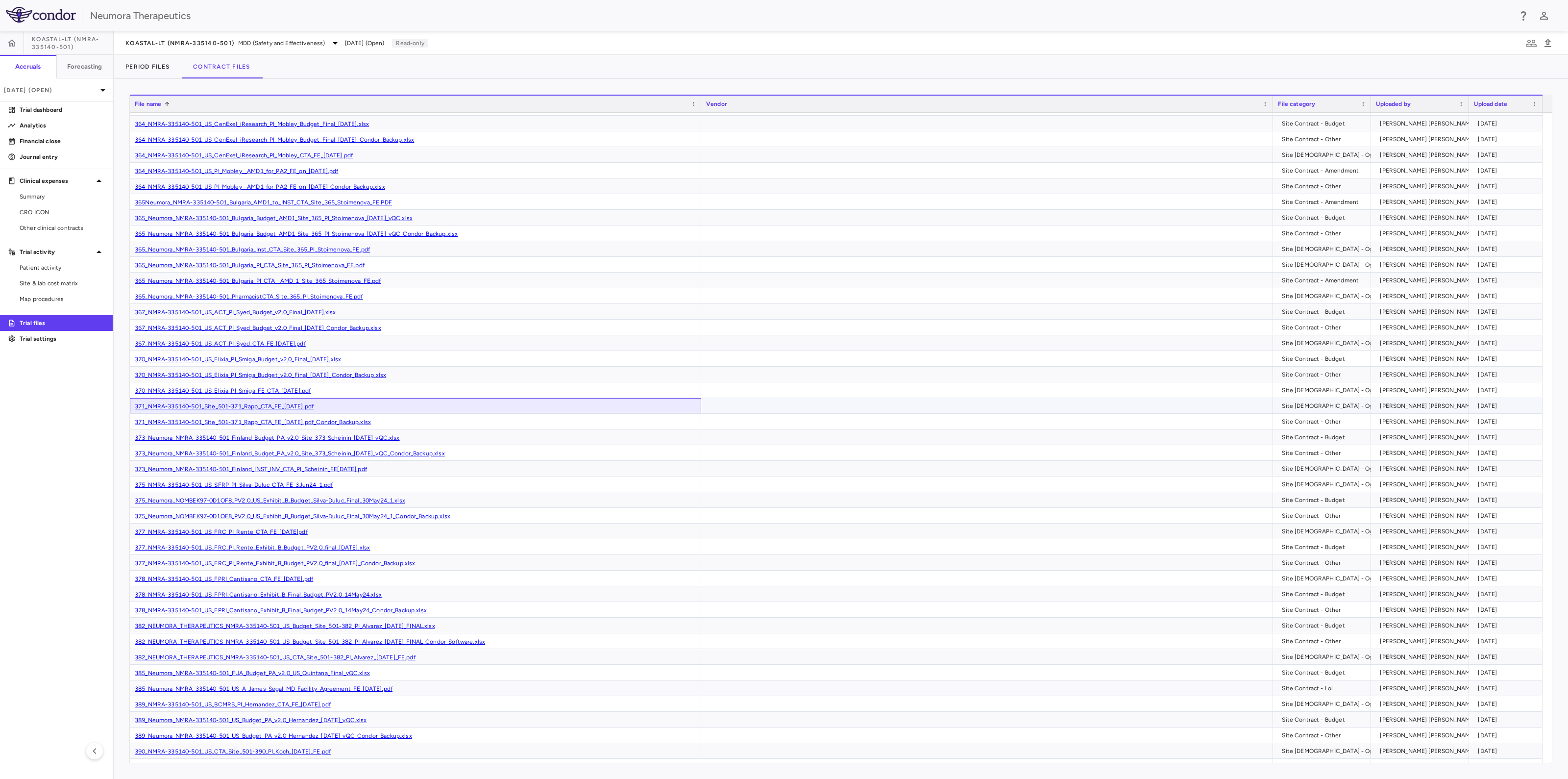
click at [270, 404] on link "371_NMRA-335140-501_Site_501-371_Rapp_CTA_FE_[DATE].pdf" at bounding box center [224, 406] width 179 height 7
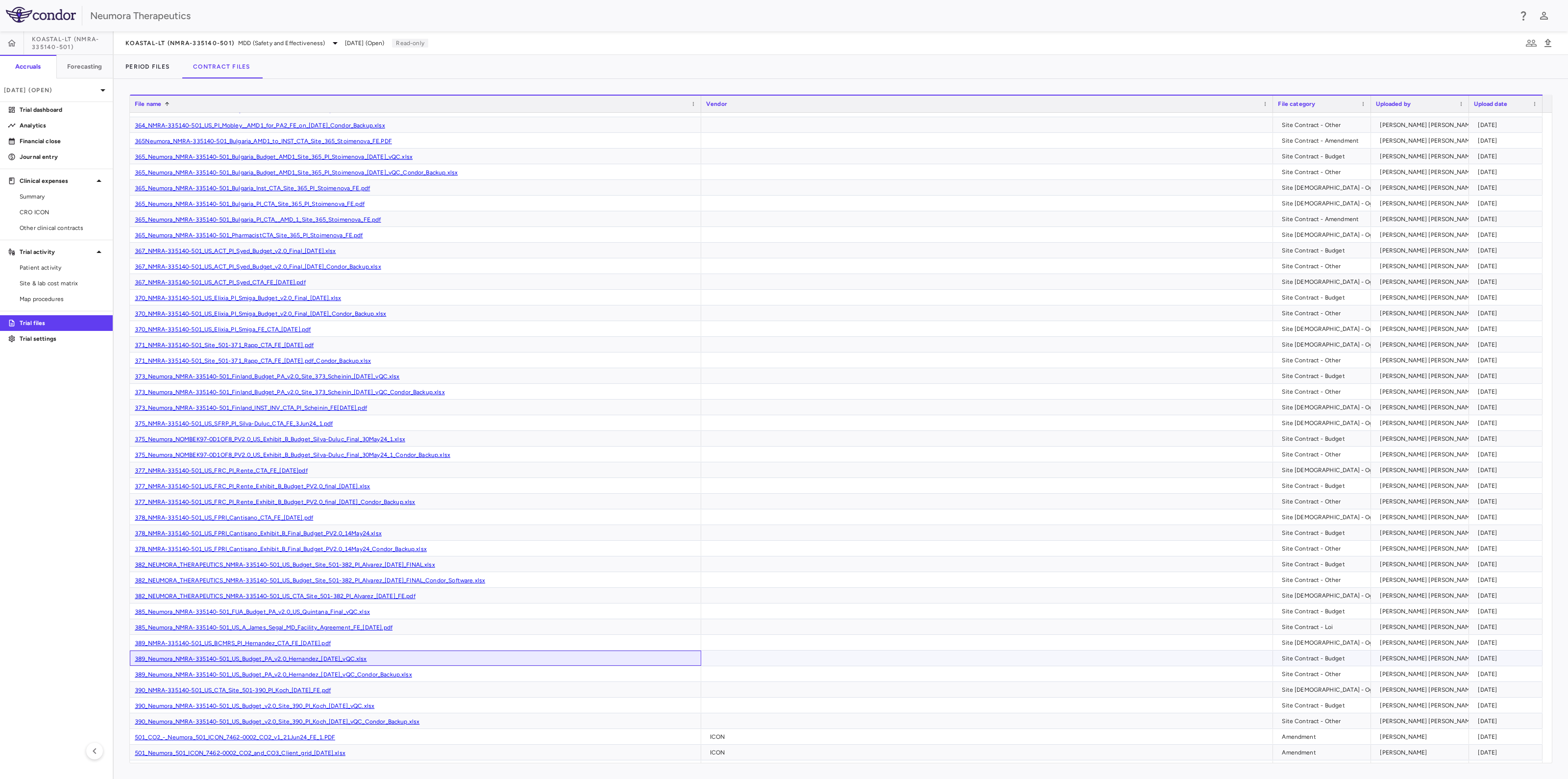
click at [301, 657] on link "389_Neumora_NMRA-335140-501_US_Budget_PA_v2.0_Hernandez_[DATE]_vQC.xlsx" at bounding box center [251, 658] width 233 height 7
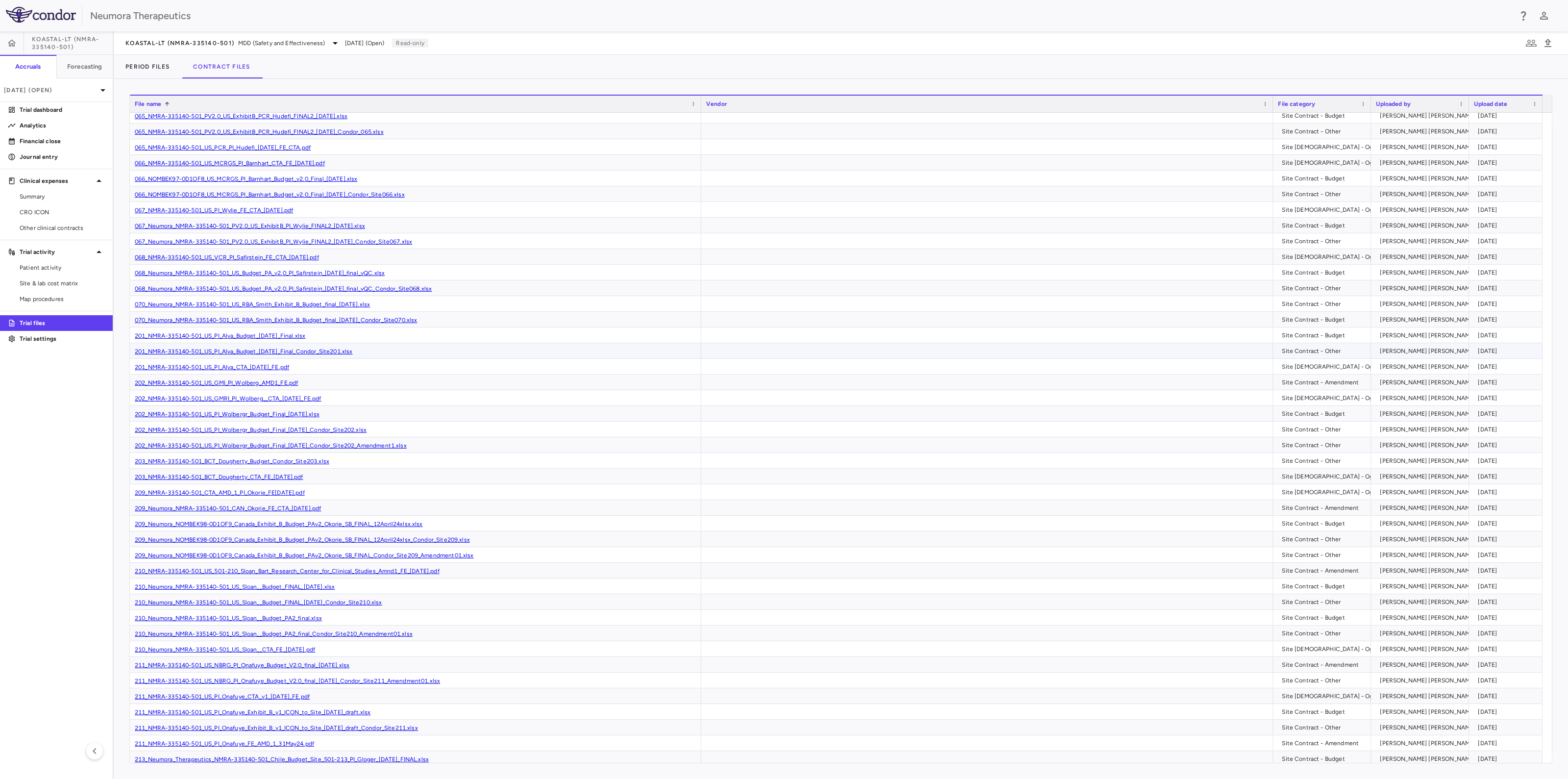
scroll to position [3985, 0]
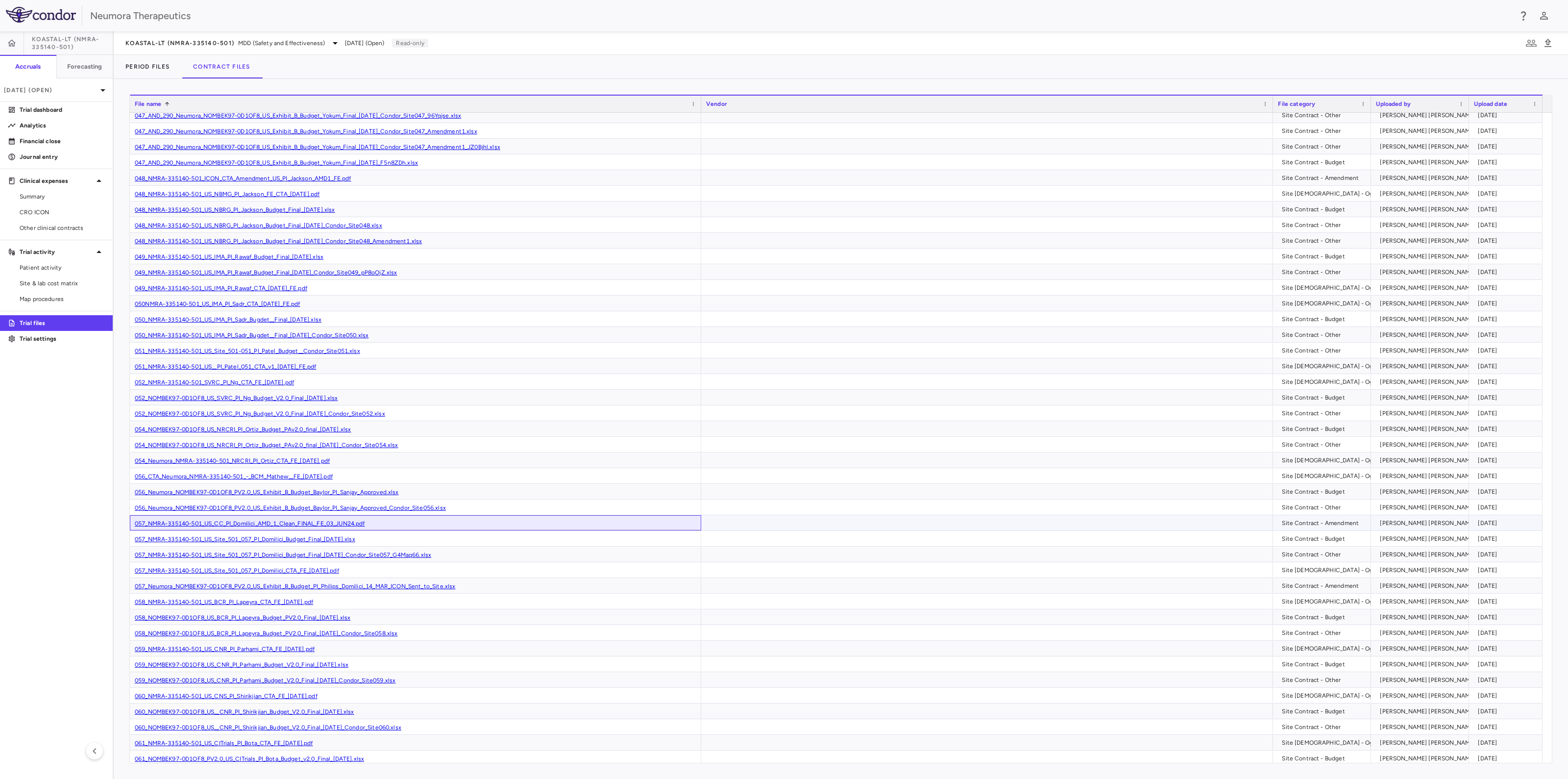
click at [267, 521] on link "057_NMRA-335140-501_US_CC_PI_Domilici_AMD_1_Clean_FINAL_FE_03_JUN24.pdf" at bounding box center [250, 523] width 230 height 7
click at [213, 366] on link "051_NMRA-335140-501_US__PI_Patel_051_CTA_v1_[DATE]_FE.pdf" at bounding box center [225, 367] width 182 height 7
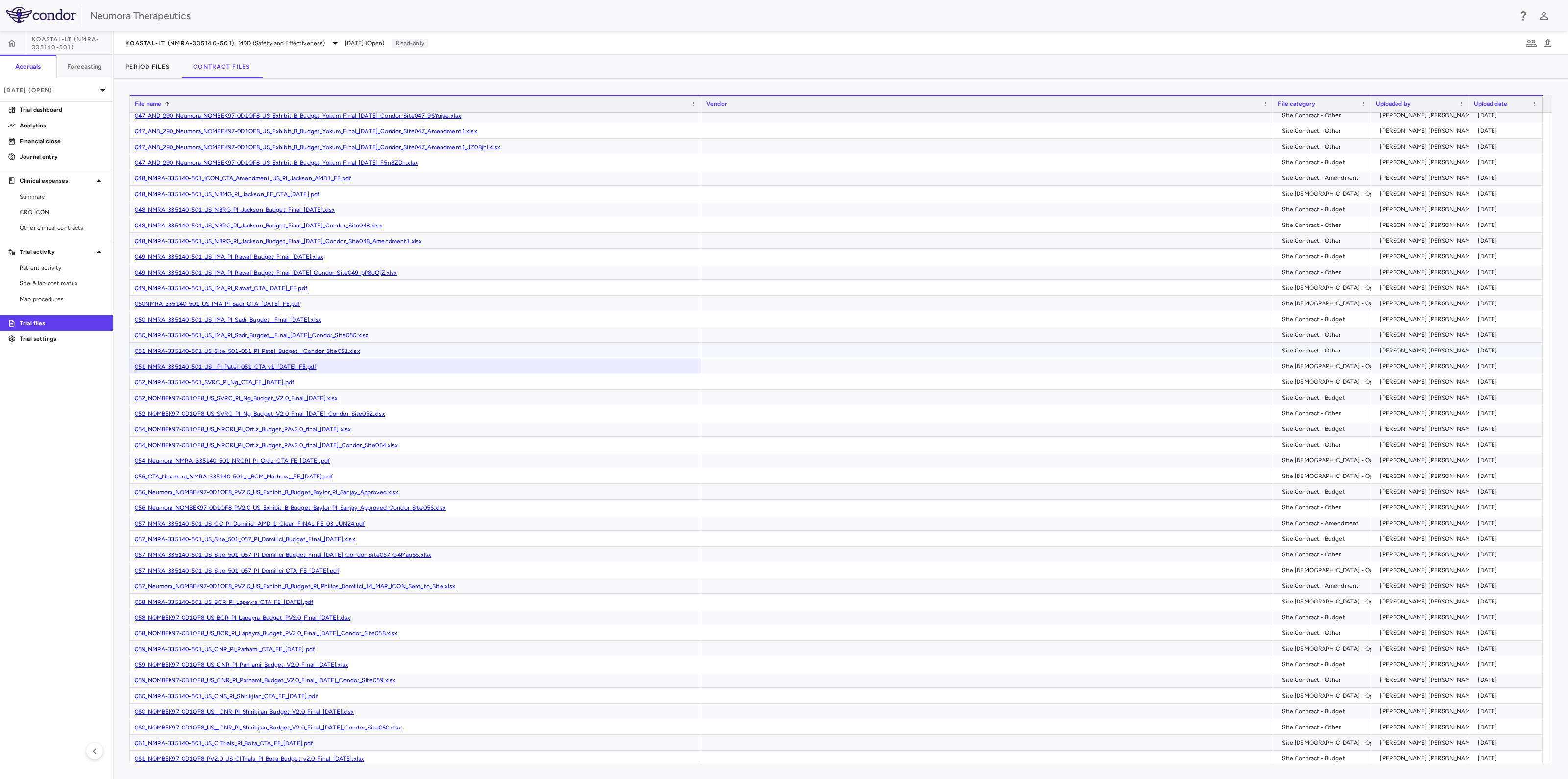
click at [281, 348] on link "051_NMRA-335140-501_US_Site_501-051_PI_Patel_Budget__Condor_Site051.xlsx" at bounding box center [247, 351] width 225 height 7
